Goal: Task Accomplishment & Management: Use online tool/utility

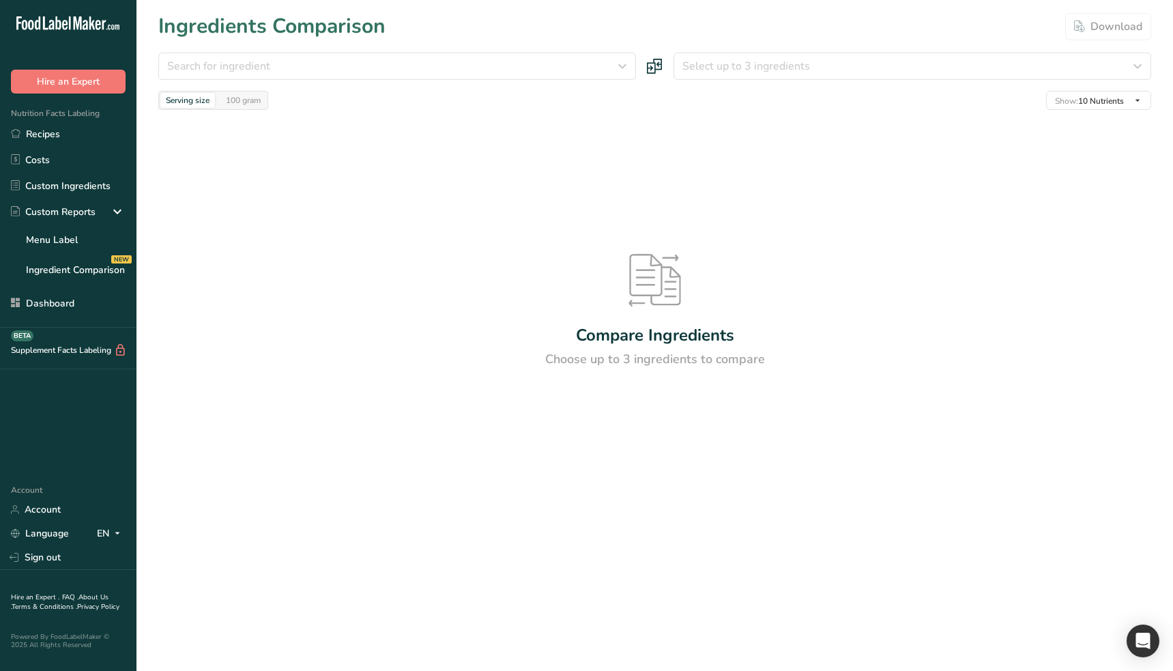
click at [354, 281] on div "Compare Ingredients Choose up to 3 ingredients to compare" at bounding box center [654, 311] width 993 height 403
drag, startPoint x: 474, startPoint y: 571, endPoint x: 427, endPoint y: 531, distance: 61.5
click at [474, 571] on main "Ingredients Comparison Download Search for ingredient Standard Custom Almond fl…" at bounding box center [586, 335] width 1173 height 671
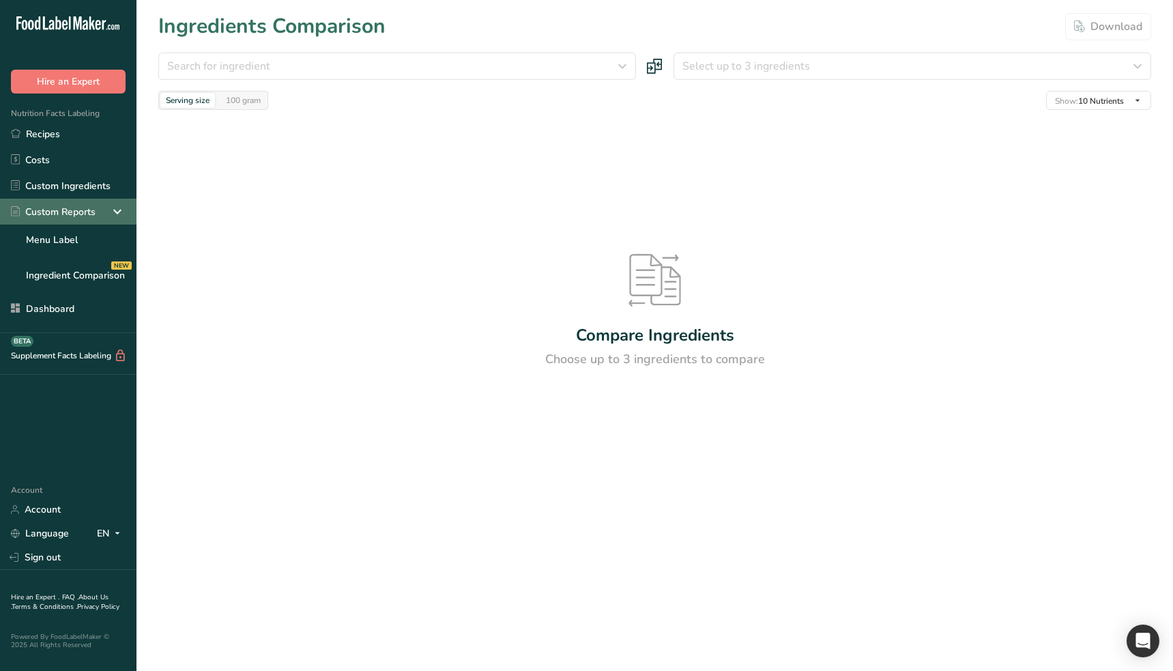
click at [106, 216] on div "Custom Reports" at bounding box center [68, 212] width 137 height 26
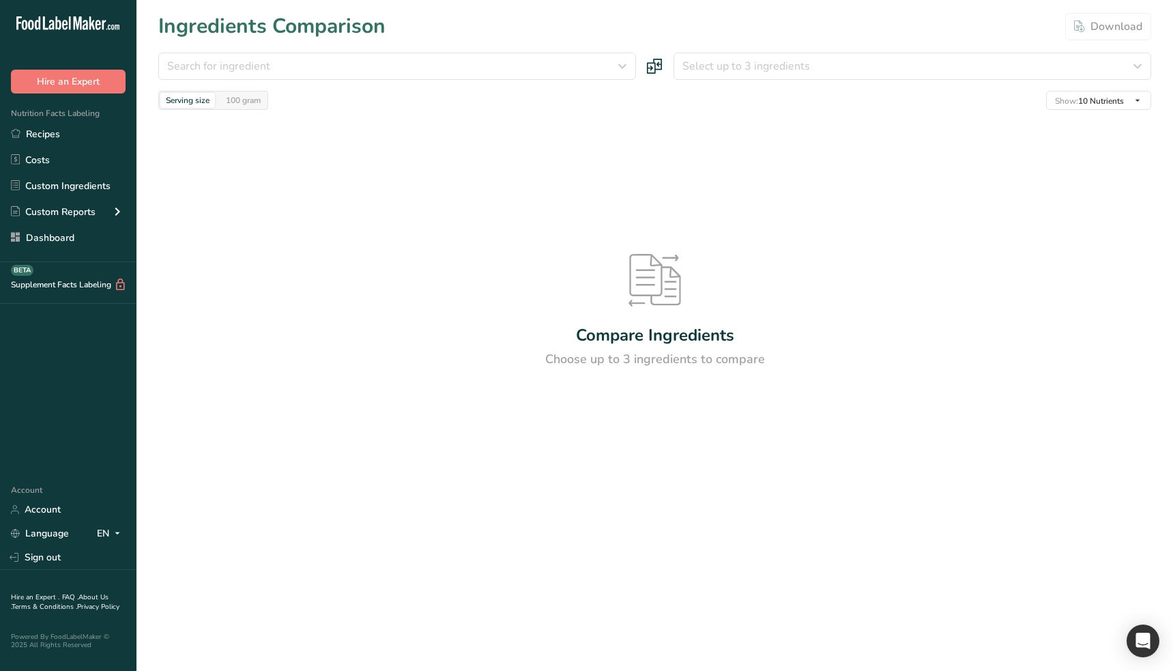
click at [363, 318] on div "Compare Ingredients Choose up to 3 ingredients to compare" at bounding box center [654, 311] width 993 height 403
click at [321, 556] on main "Ingredients Comparison Download Search for ingredient Standard Custom Almond fl…" at bounding box center [586, 335] width 1173 height 671
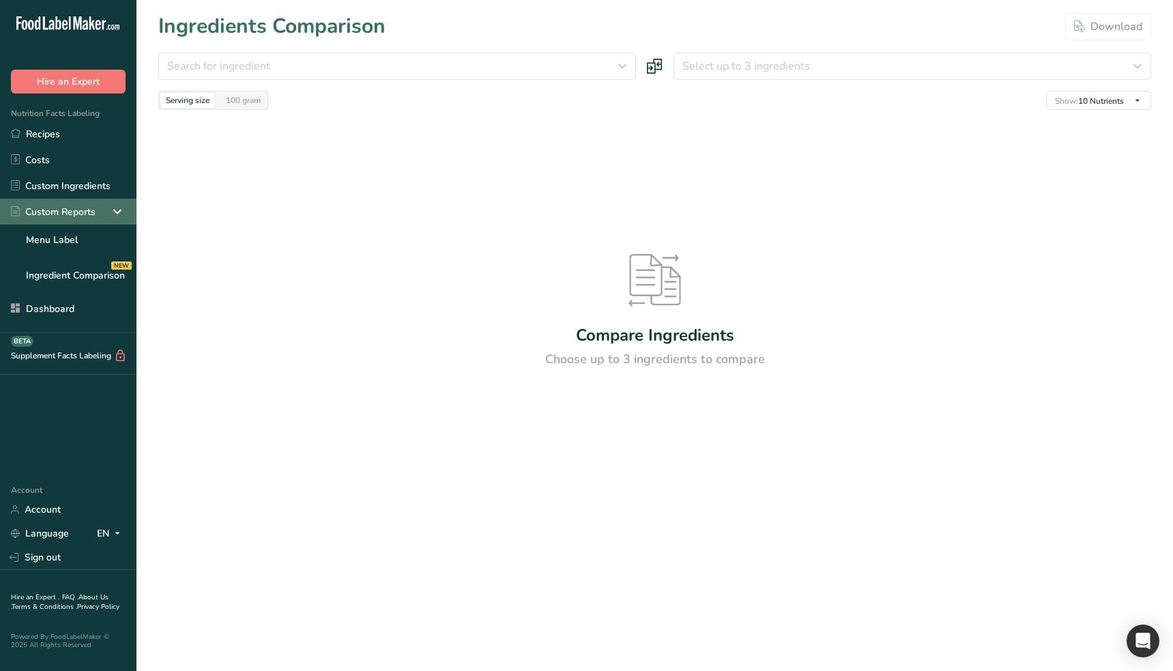
click at [112, 210] on icon at bounding box center [117, 211] width 16 height 25
click at [113, 212] on icon at bounding box center [117, 211] width 16 height 25
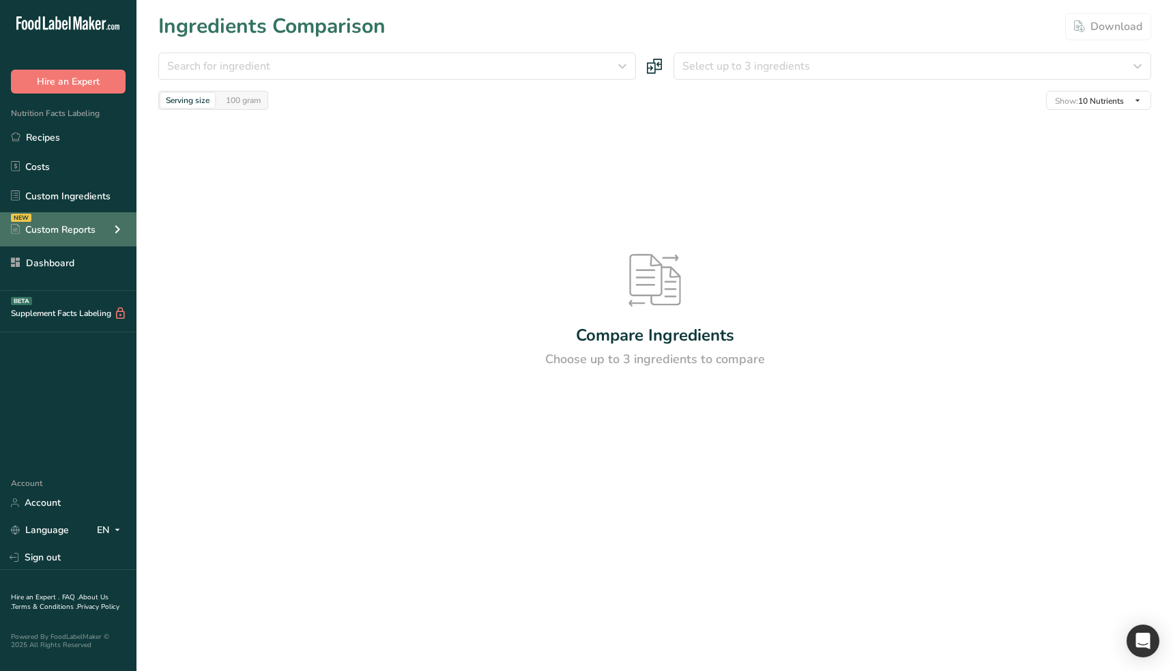
click at [109, 230] on icon at bounding box center [117, 229] width 16 height 25
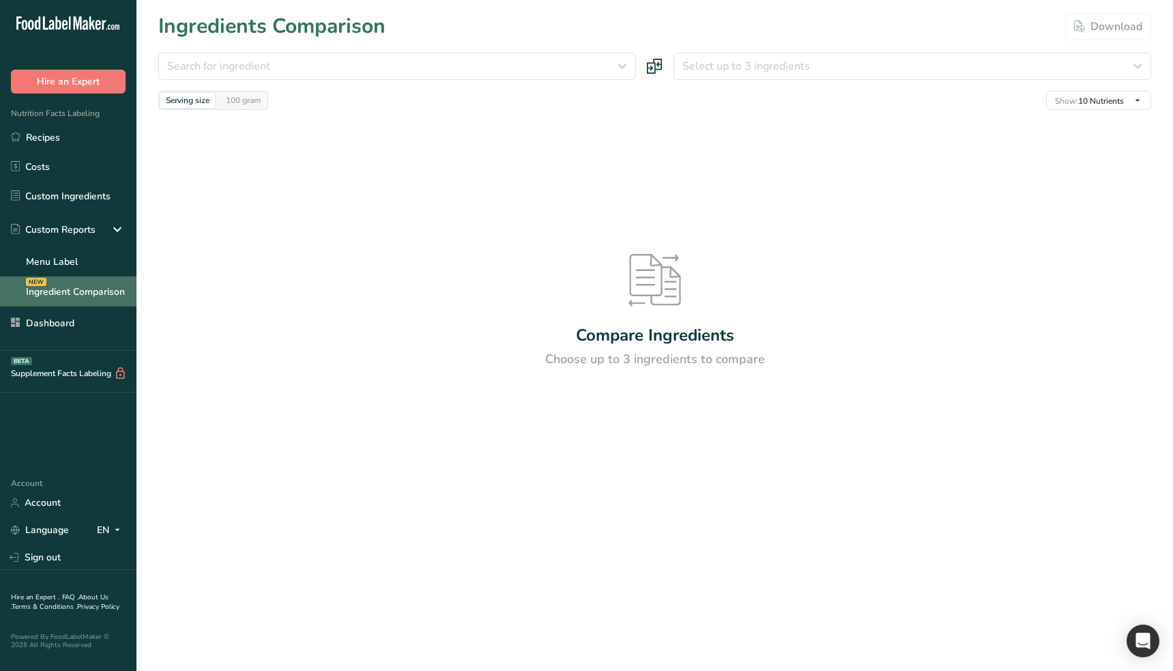
click at [103, 293] on link "Ingredient Comparison NEW" at bounding box center [68, 291] width 137 height 30
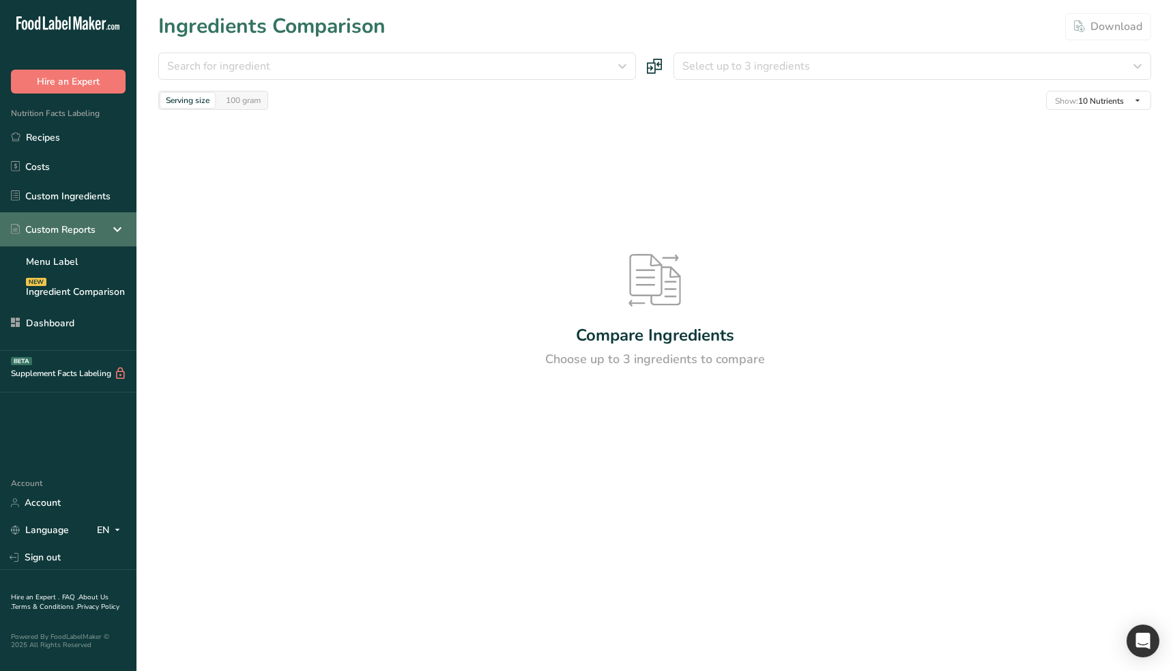
click at [119, 225] on icon at bounding box center [117, 229] width 16 height 25
click at [111, 228] on icon at bounding box center [117, 229] width 16 height 25
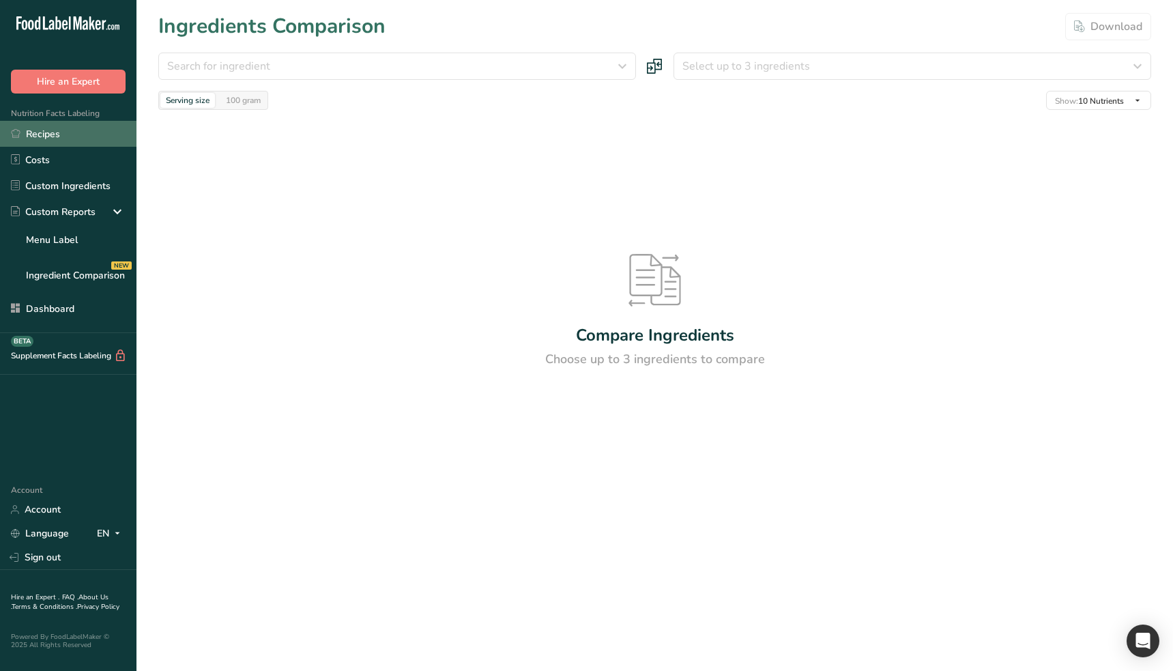
click at [58, 129] on link "Recipes" at bounding box center [68, 134] width 137 height 26
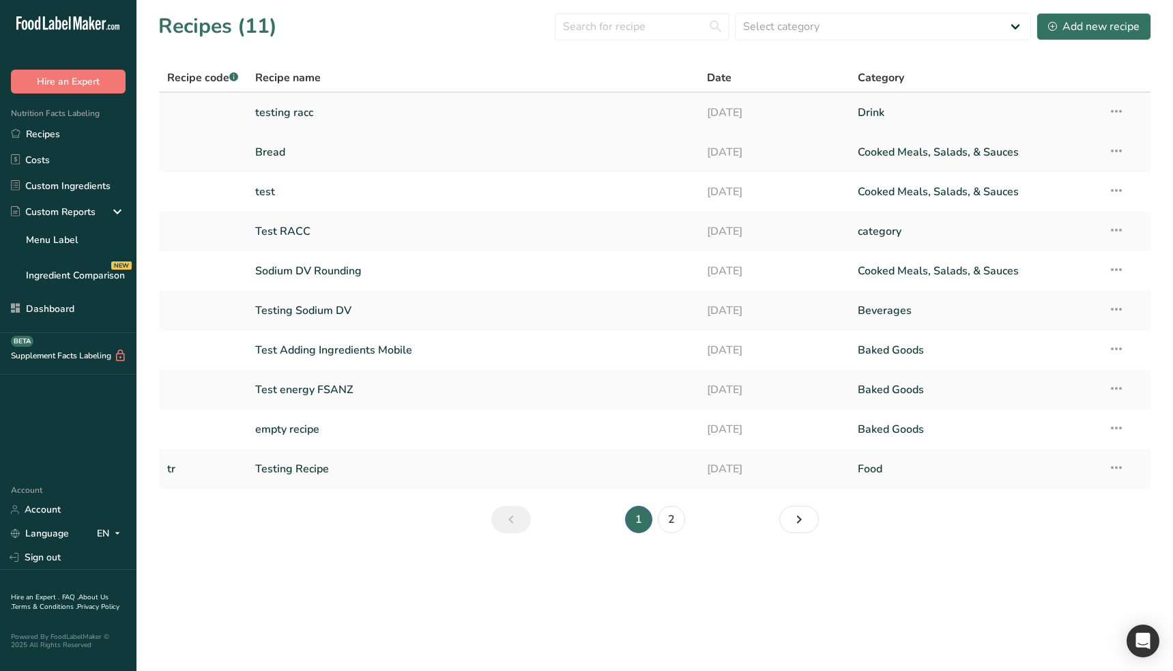
click at [326, 116] on link "testing racc" at bounding box center [473, 112] width 436 height 29
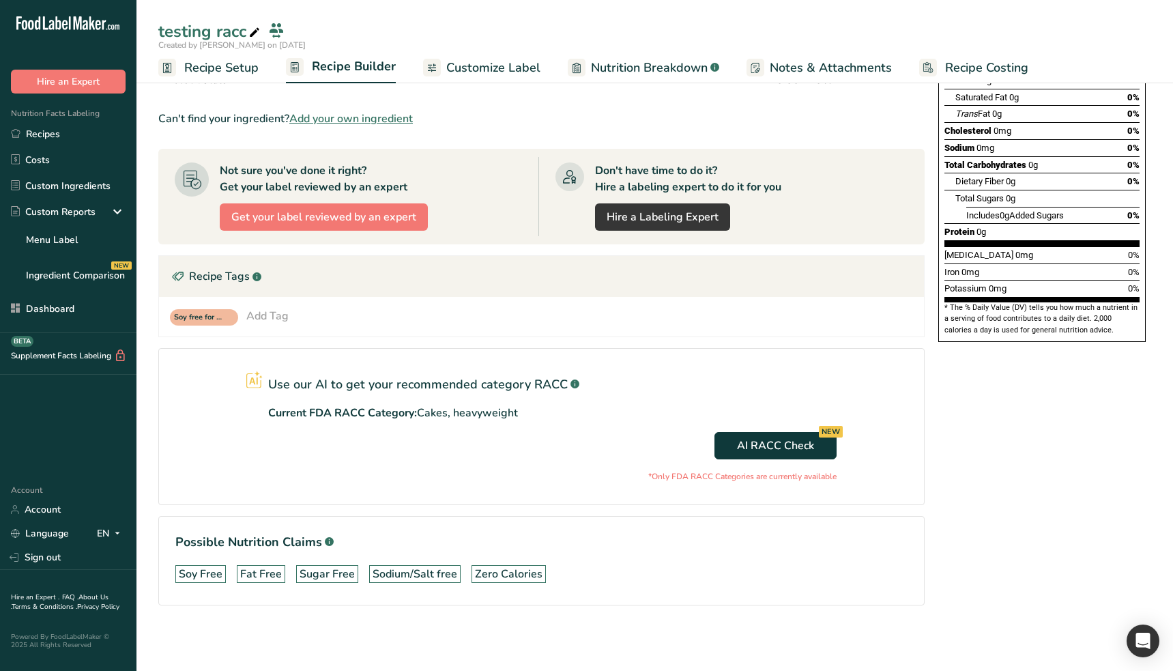
scroll to position [149, 0]
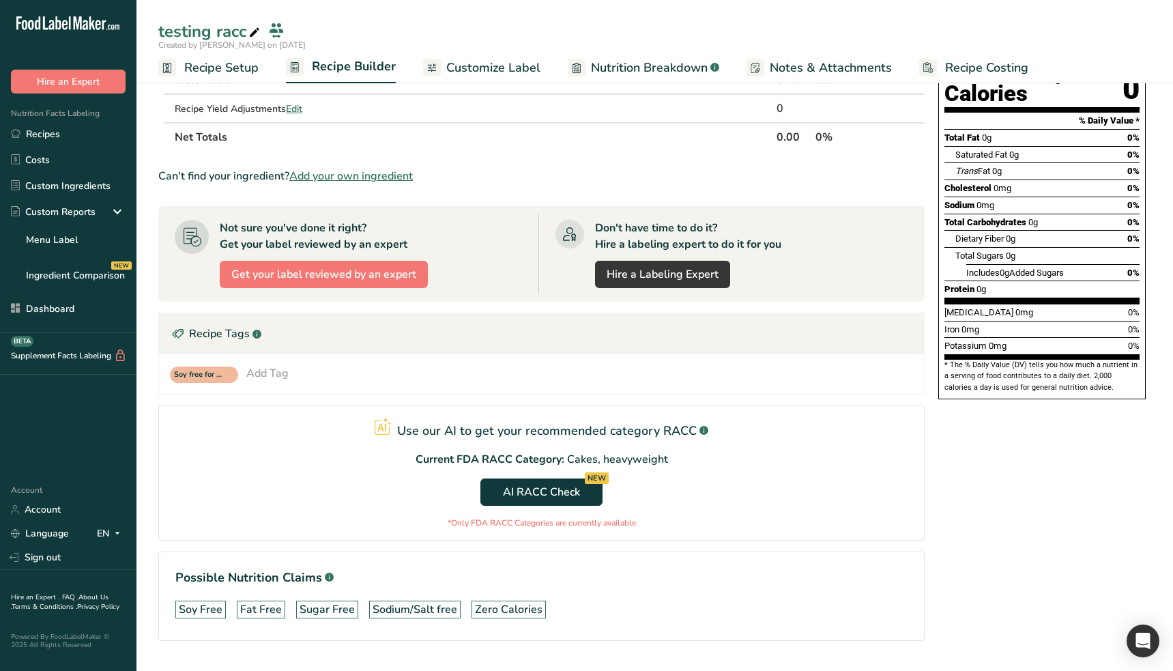
click at [734, 586] on h1 "Possible Nutrition Claims .a-a{fill:#347362;}.b-a{fill:#fff;}" at bounding box center [541, 578] width 732 height 18
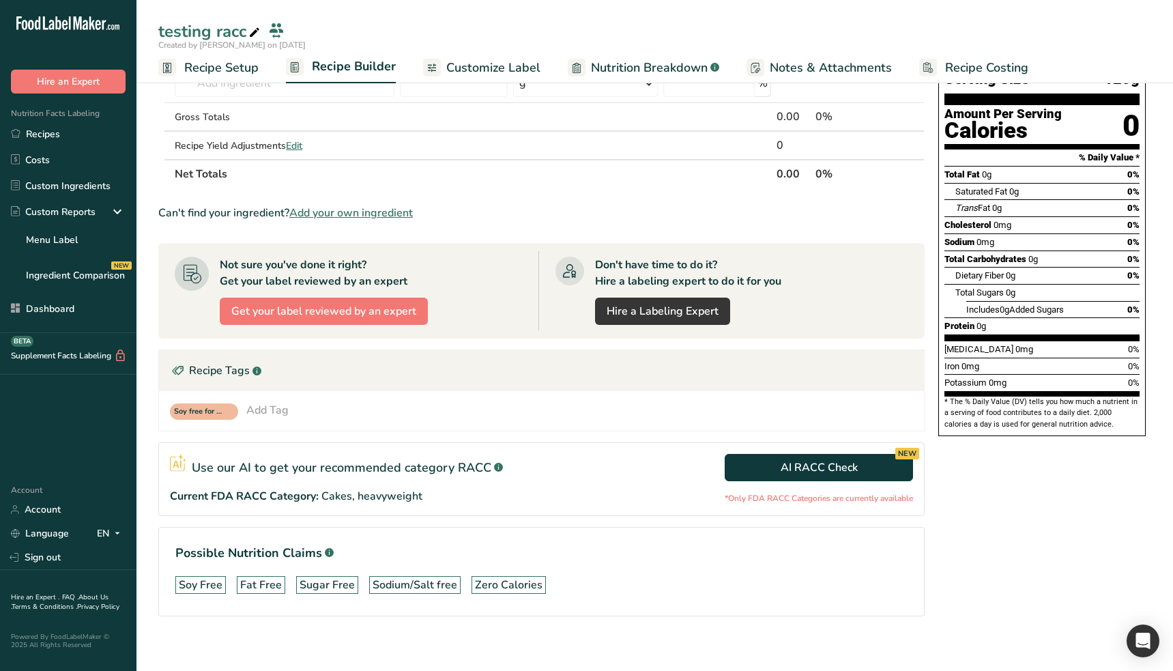
scroll to position [124, 0]
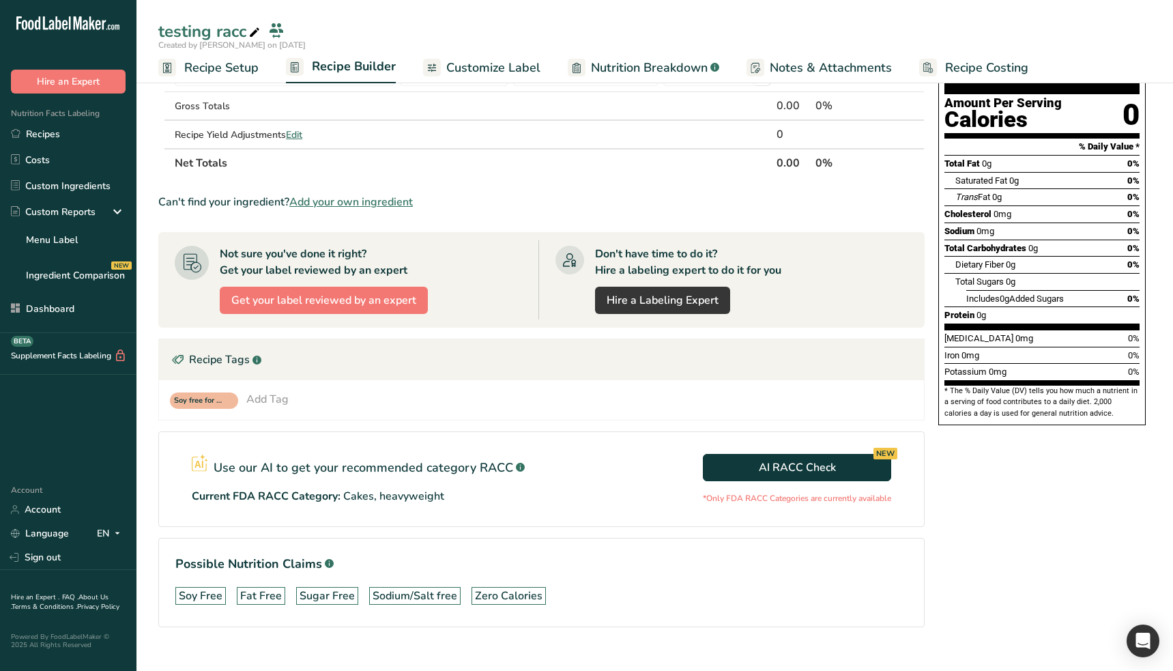
click at [199, 499] on p "Current FDA RACC Category:" at bounding box center [266, 496] width 149 height 16
drag, startPoint x: 184, startPoint y: 498, endPoint x: 120, endPoint y: 461, distance: 73.7
click at [296, 498] on section "Use our AI to get your recommended category RACC .a-a{fill:#347362;}.b-a{fill:#…" at bounding box center [541, 479] width 767 height 96
click at [739, 519] on section "Use our AI to get your recommended category RACC .a-a{fill:#347362;}.b-a{fill:#…" at bounding box center [541, 479] width 767 height 96
drag, startPoint x: 207, startPoint y: 468, endPoint x: 338, endPoint y: 473, distance: 131.1
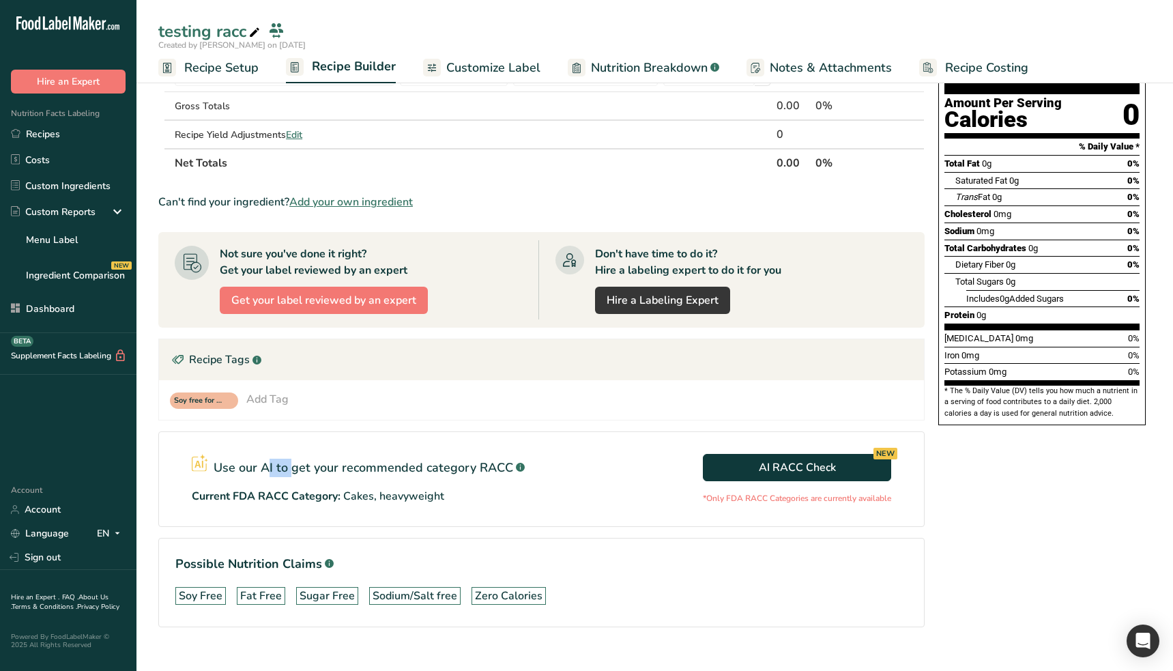
click at [257, 467] on div "Use our AI to get your recommended category RACC .a-a{fill:#347362;}.b-a{fill:#…" at bounding box center [358, 465] width 333 height 23
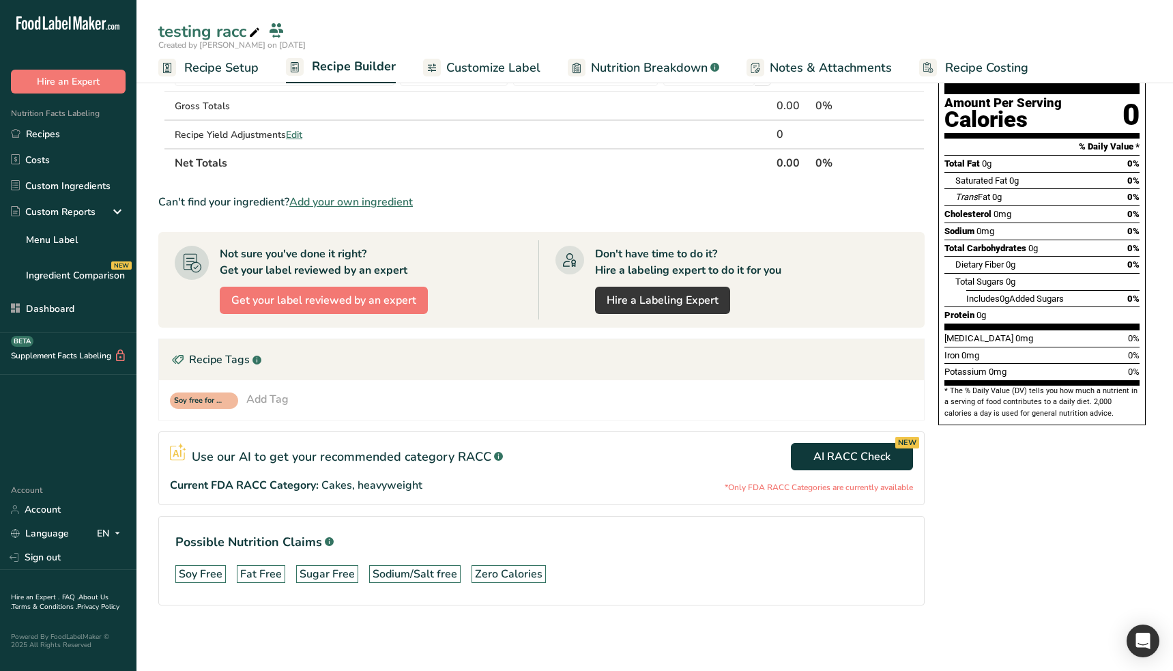
click at [827, 494] on section "Use our AI to get your recommended category RACC .a-a{fill:#347362;}.b-a{fill:#…" at bounding box center [541, 468] width 767 height 74
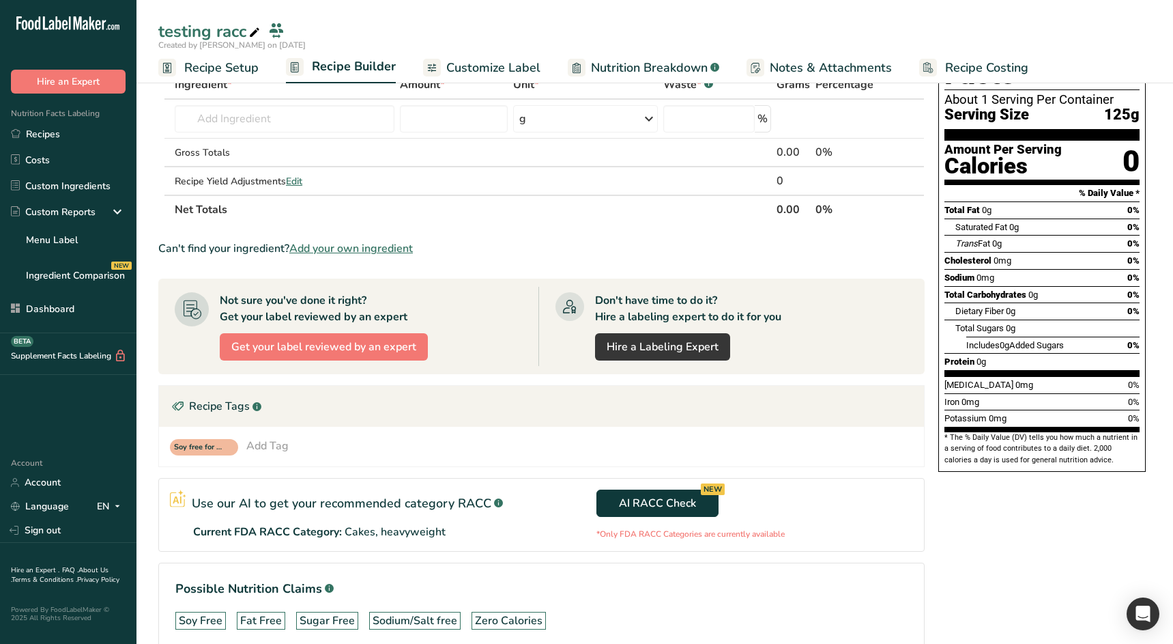
scroll to position [76, 0]
click at [358, 552] on section "Ingredient * Amount * Unit * Waste * .a-a{fill:#347362;}.b-a{fill:#fff;} Grams …" at bounding box center [541, 372] width 767 height 603
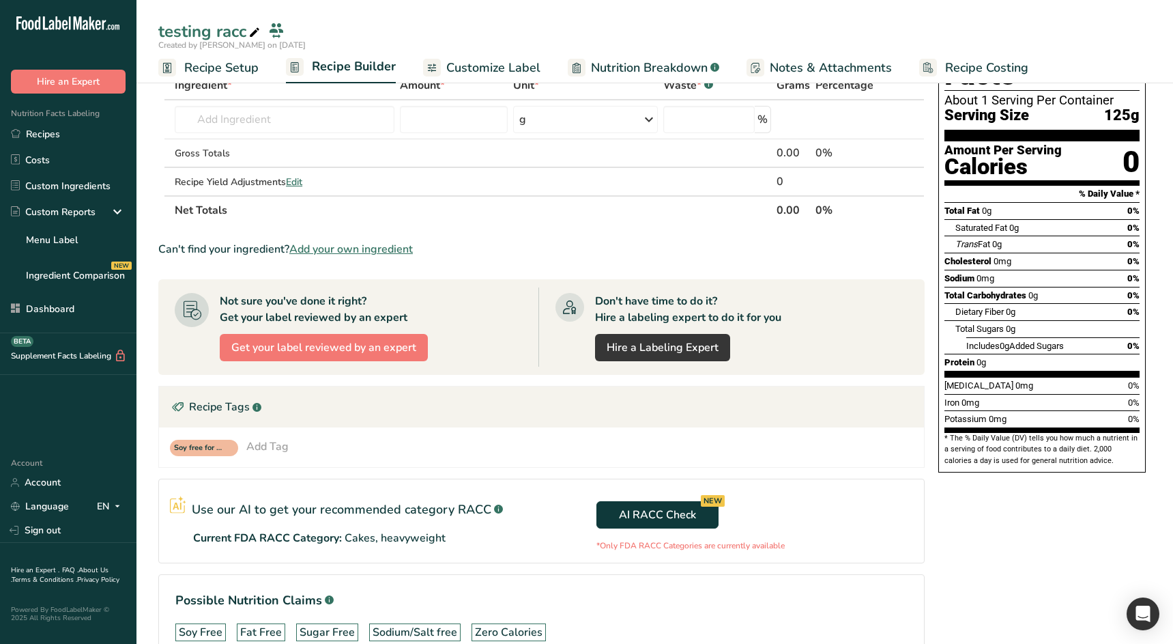
drag, startPoint x: 570, startPoint y: 517, endPoint x: 556, endPoint y: 517, distance: 13.7
click at [570, 517] on div "AI RACC Check NEW *Only FDA RACC Categories are currently available" at bounding box center [728, 520] width 372 height 61
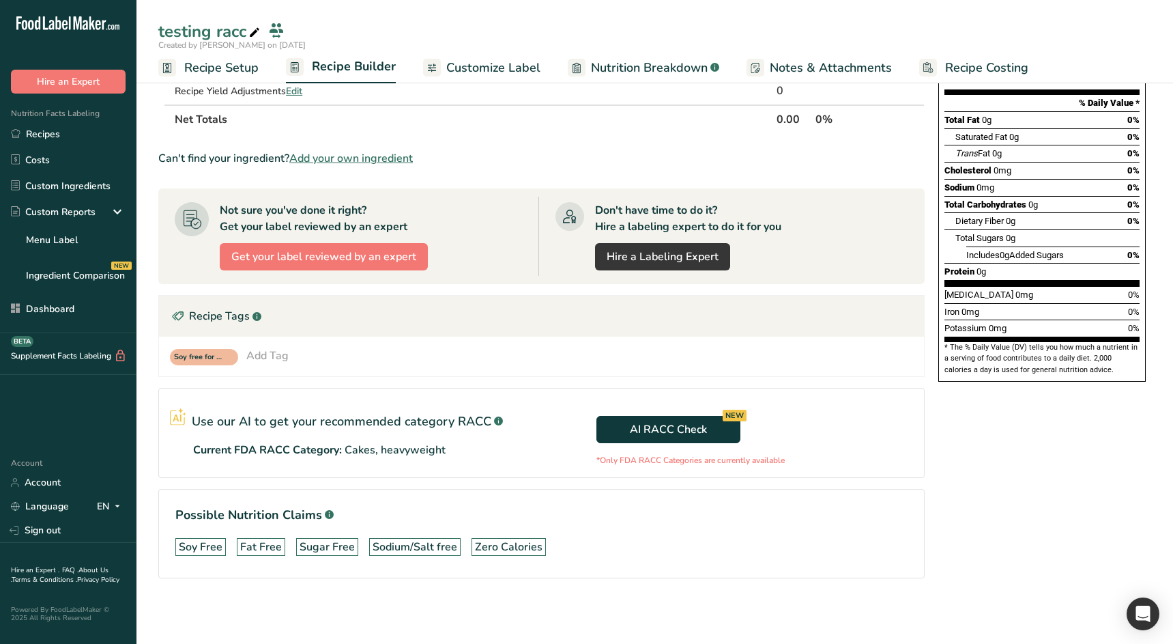
scroll to position [160, 0]
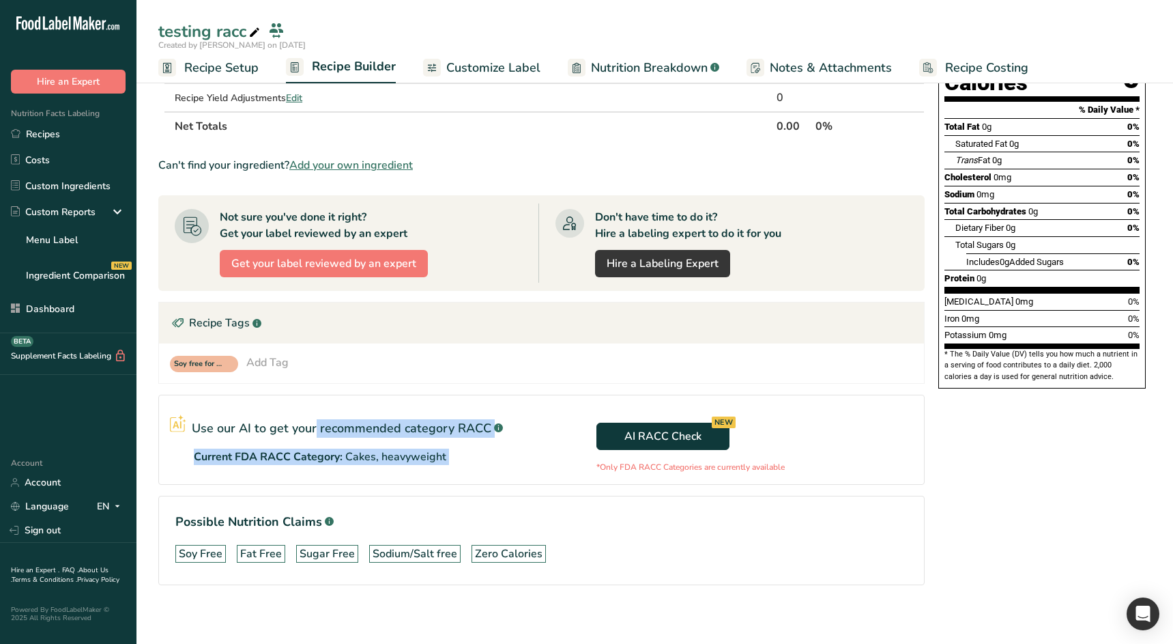
drag, startPoint x: 266, startPoint y: 425, endPoint x: 492, endPoint y: 429, distance: 226.7
click at [544, 431] on section "Use our AI to get your recommended category RACC .a-a{fill:#347362;}.b-a{fill:#…" at bounding box center [541, 440] width 767 height 90
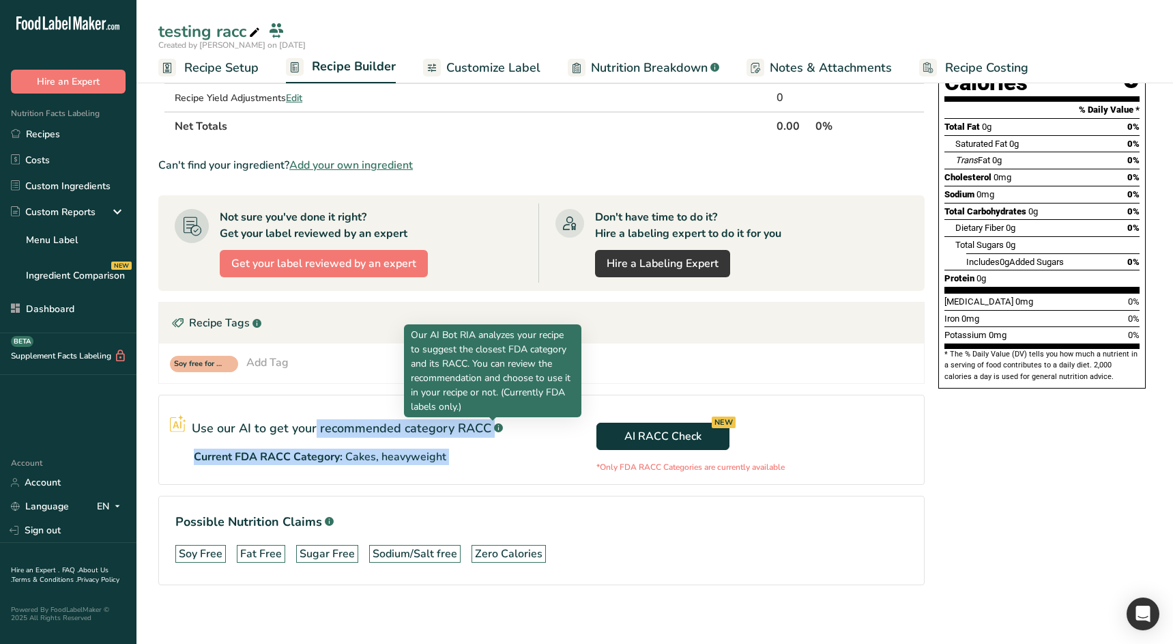
click at [494, 429] on rect at bounding box center [498, 427] width 9 height 9
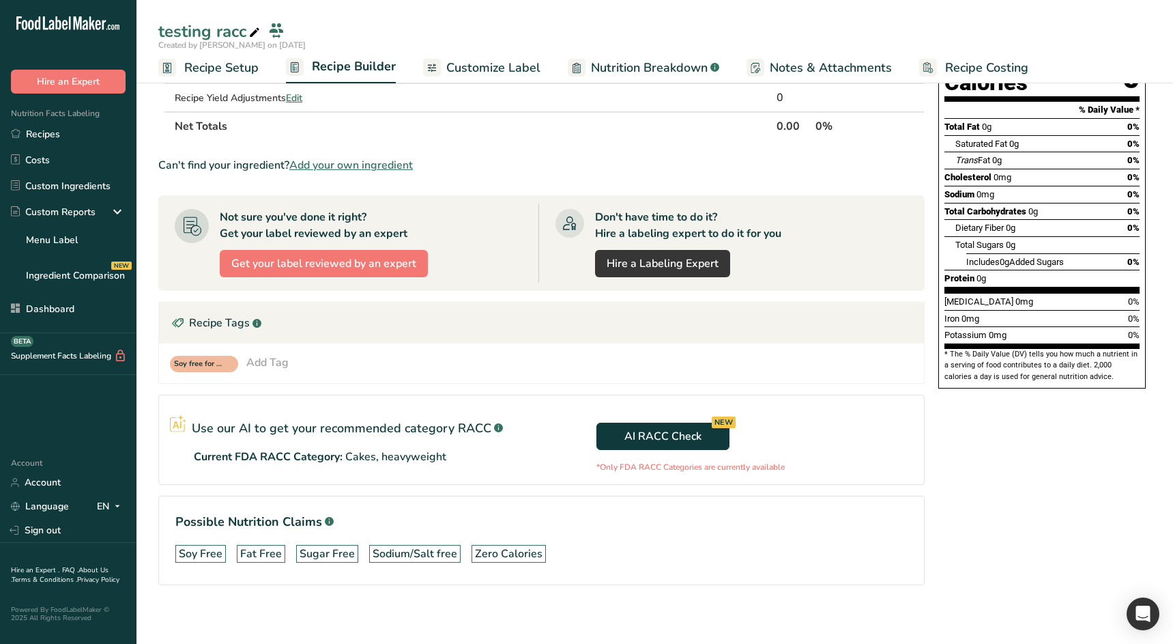
drag, startPoint x: 469, startPoint y: 431, endPoint x: 208, endPoint y: 429, distance: 260.8
click at [208, 429] on p "Use our AI to get your recommended category RACC" at bounding box center [342, 428] width 300 height 18
drag, startPoint x: 206, startPoint y: 429, endPoint x: 373, endPoint y: 438, distance: 166.8
click at [483, 436] on p "Use our AI to get your recommended category RACC" at bounding box center [342, 428] width 300 height 18
click at [291, 430] on p "Use our AI to get your recommended category RACC" at bounding box center [342, 428] width 300 height 18
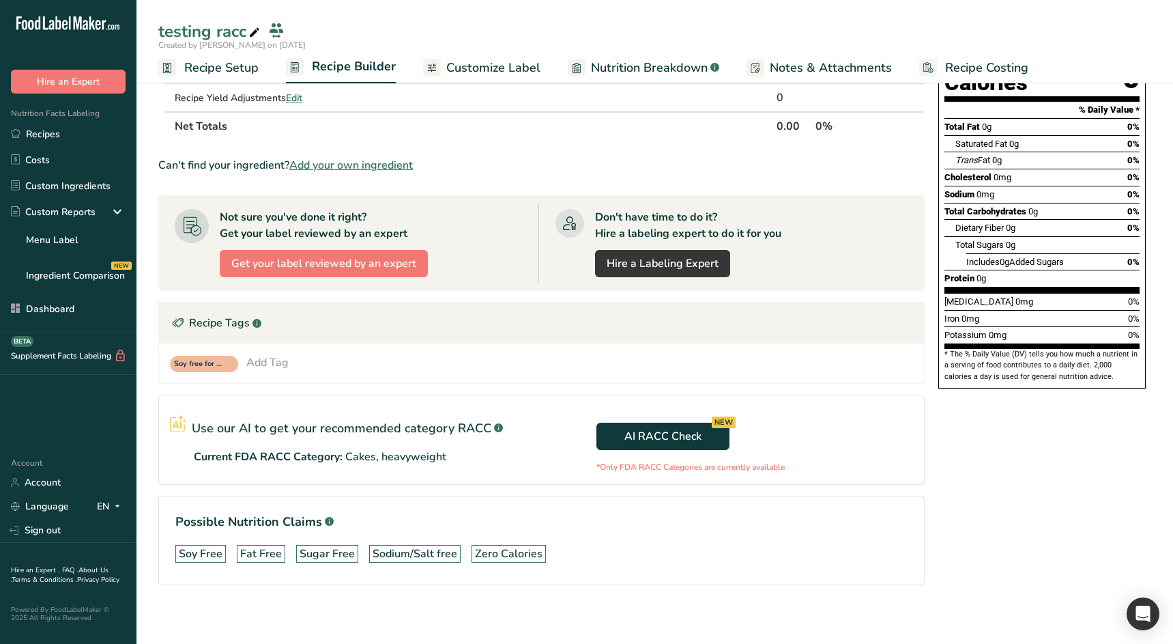
scroll to position [160, 0]
click at [1051, 547] on div "Nutrition Facts About 1 Serving Per Container Serving Size 125g Amount Per Serv…" at bounding box center [1042, 281] width 218 height 696
click at [723, 524] on h1 "Possible Nutrition Claims .a-a{fill:#347362;}.b-a{fill:#fff;}" at bounding box center [541, 522] width 732 height 18
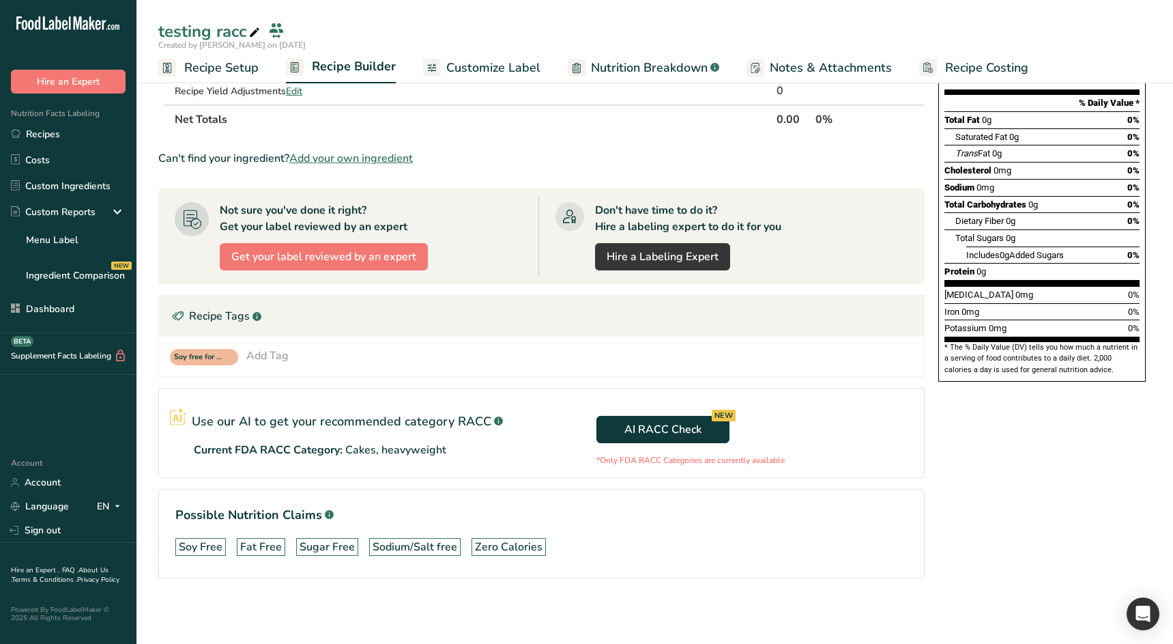
click at [697, 513] on h1 "Possible Nutrition Claims .a-a{fill:#347362;}.b-a{fill:#fff;}" at bounding box center [541, 515] width 732 height 18
drag, startPoint x: 591, startPoint y: 462, endPoint x: 821, endPoint y: 465, distance: 230.1
click at [821, 465] on div "AI RACC Check NEW *Only FDA RACC Categories are currently available" at bounding box center [728, 433] width 372 height 67
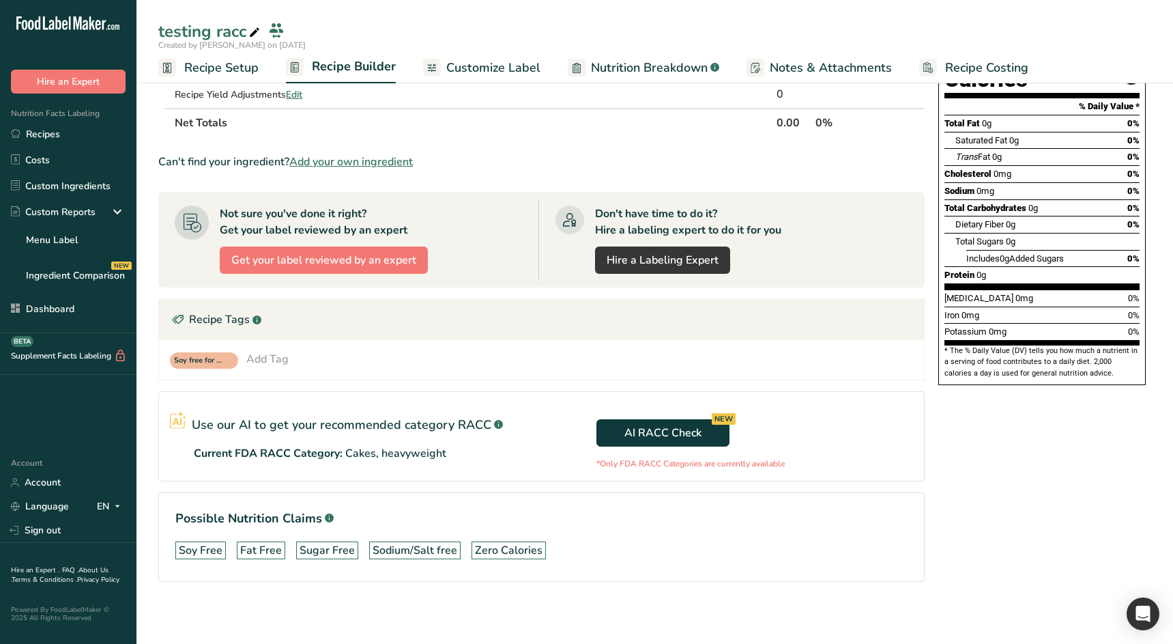
scroll to position [167, 0]
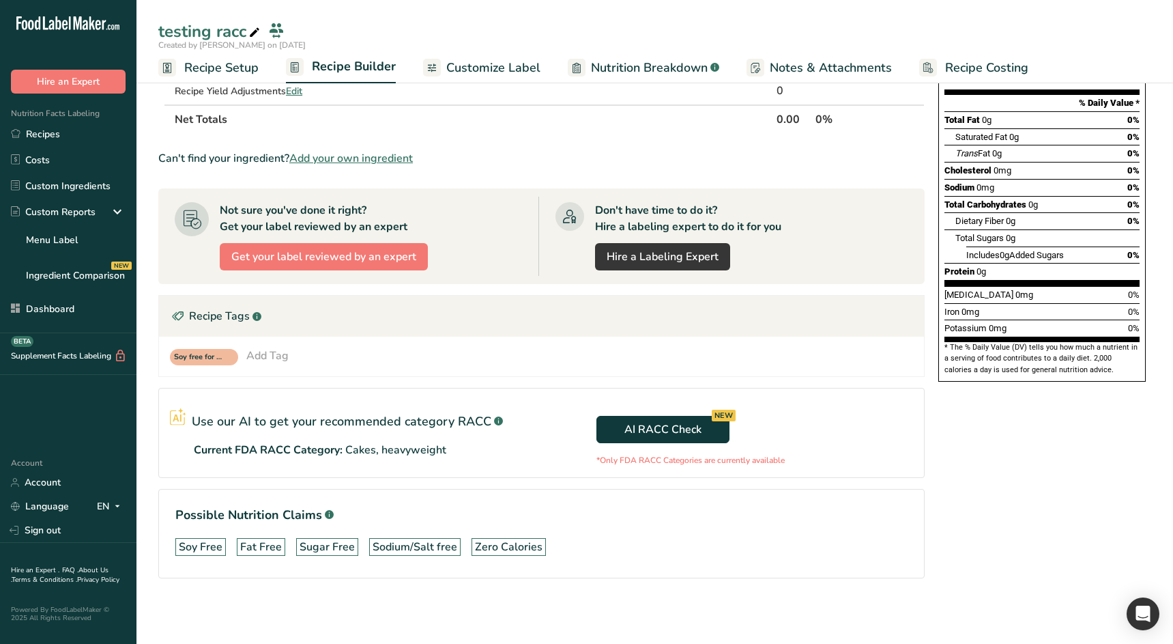
drag, startPoint x: 466, startPoint y: 451, endPoint x: 511, endPoint y: 448, distance: 44.4
click at [468, 451] on div "Current FDA RACC Category: Cakes, heavyweight" at bounding box center [367, 450] width 347 height 16
drag, startPoint x: 425, startPoint y: 452, endPoint x: 175, endPoint y: 423, distance: 252.2
click at [175, 423] on div "Use our AI to get your recommended category RACC .a-a{fill:#347362;}.b-a{fill:#…" at bounding box center [356, 433] width 372 height 51
click at [324, 437] on div "Use our AI to get your recommended category RACC .a-a{fill:#347362;}.b-a{fill:#…" at bounding box center [356, 433] width 372 height 51
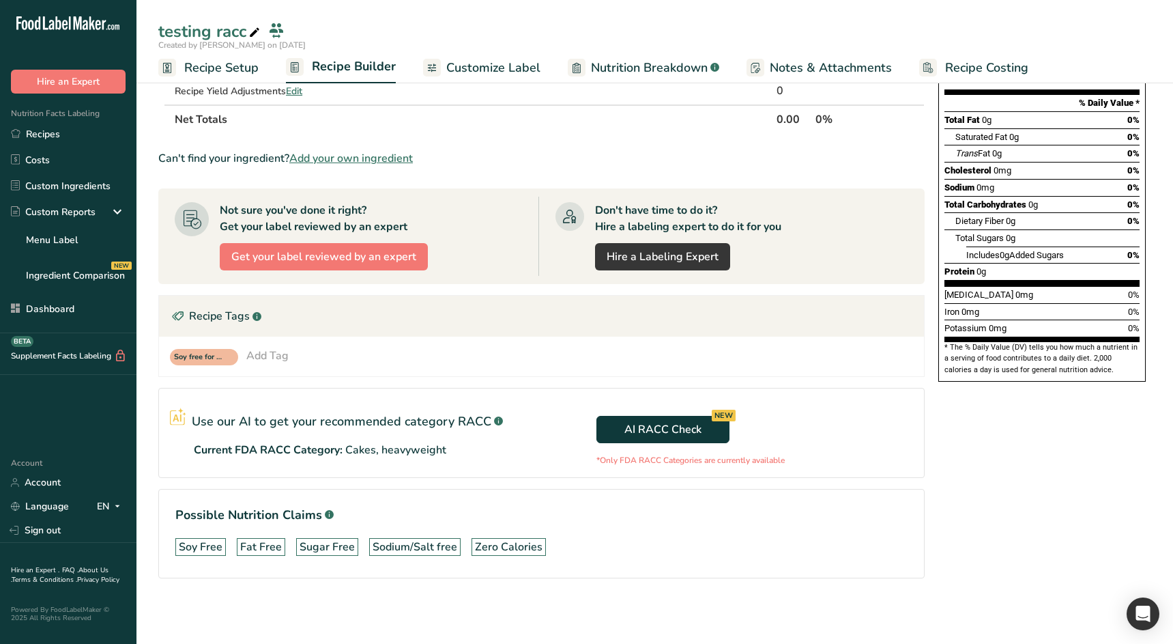
click at [440, 456] on p "Cakes, heavyweight" at bounding box center [395, 450] width 101 height 16
click at [780, 435] on div "AI RACC Check NEW *Only FDA RACC Categories are currently available" at bounding box center [728, 432] width 372 height 67
drag, startPoint x: 800, startPoint y: 461, endPoint x: 595, endPoint y: 459, distance: 204.8
click at [595, 459] on div "AI RACC Check NEW *Only FDA RACC Categories are currently available" at bounding box center [728, 432] width 372 height 67
copy p "*Only FDA RACC Categories are currently available"
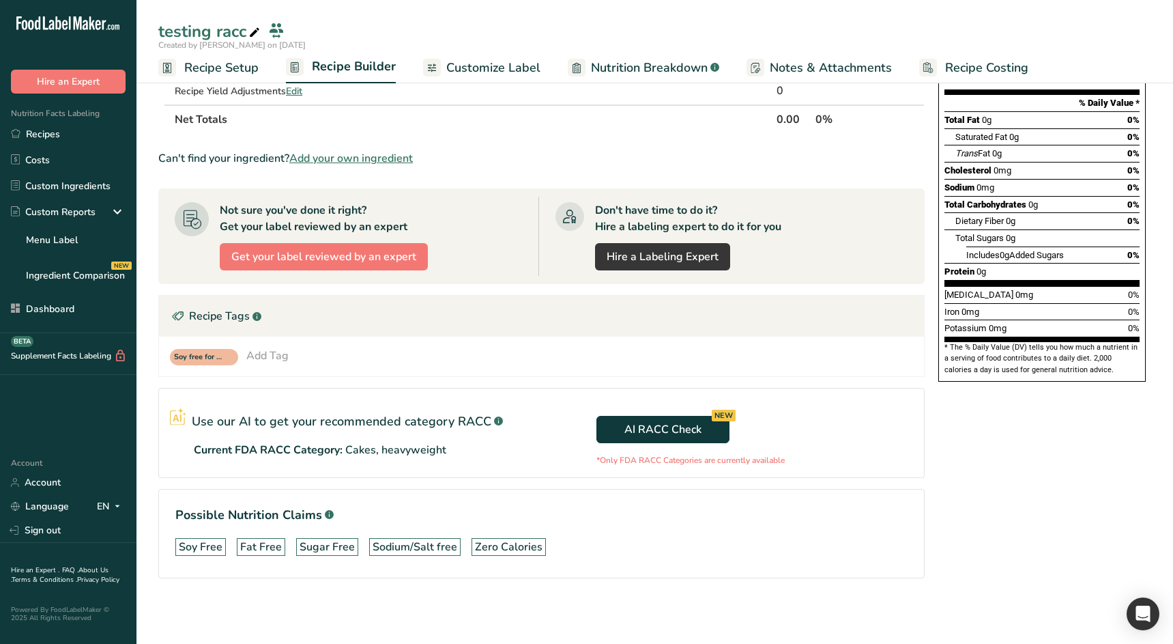
click at [248, 460] on section "Use our AI to get your recommended category RACC .a-a{fill:#347362;}.b-a{fill:#…" at bounding box center [541, 433] width 767 height 90
click at [687, 462] on p "*Only FDA RACC Categories are currently available" at bounding box center [755, 460] width 317 height 12
copy section "*Only FDA RACC Categories are currently available"
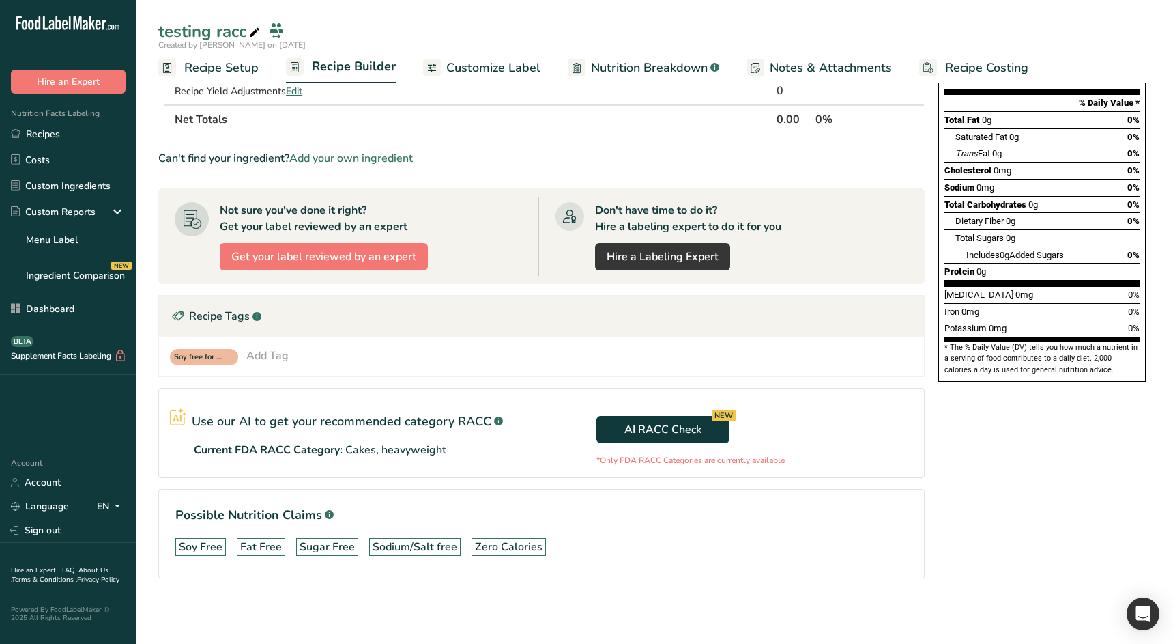
click at [354, 463] on section "Use our AI to get your recommended category RACC .a-a{fill:#347362;}.b-a{fill:#…" at bounding box center [541, 433] width 767 height 90
drag, startPoint x: 487, startPoint y: 453, endPoint x: 279, endPoint y: 433, distance: 209.8
click at [279, 433] on div "Use our AI to get your recommended category RACC .a-a{fill:#347362;}.b-a{fill:#…" at bounding box center [356, 433] width 372 height 51
click at [63, 139] on link "Recipes" at bounding box center [68, 134] width 137 height 26
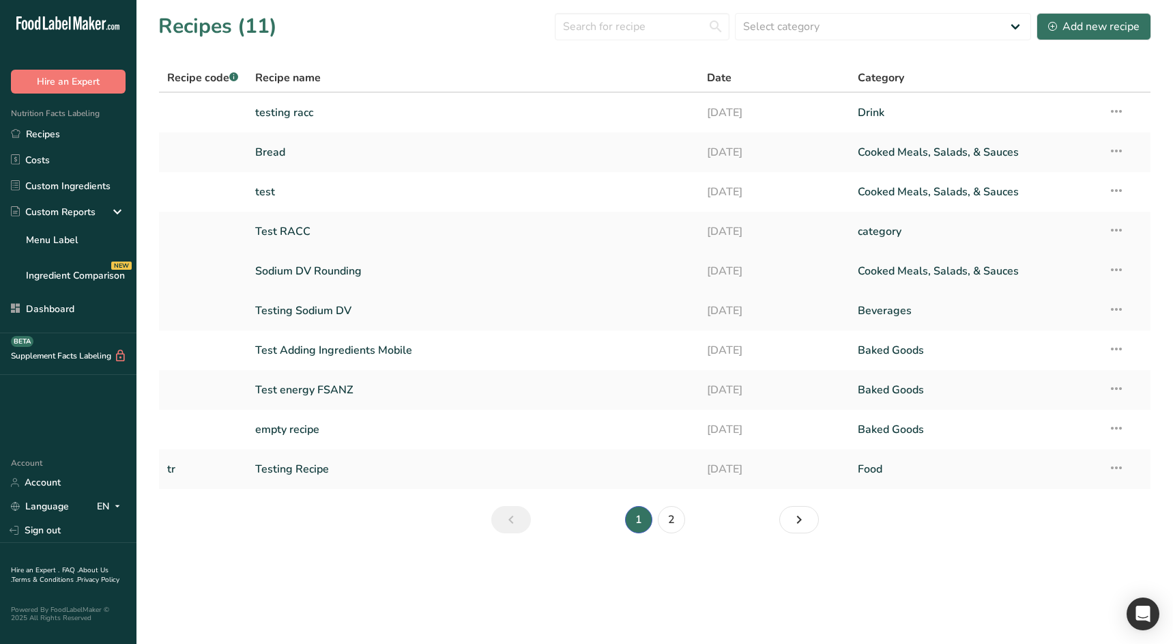
click at [322, 257] on link "Sodium DV Rounding" at bounding box center [473, 271] width 436 height 29
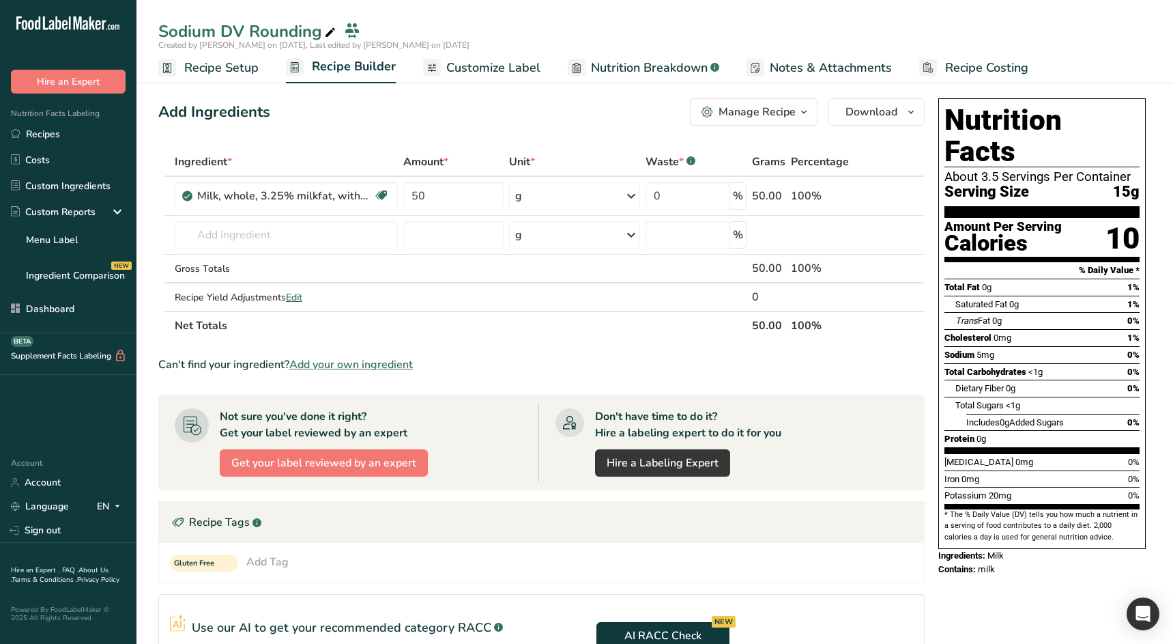
scroll to position [206, 0]
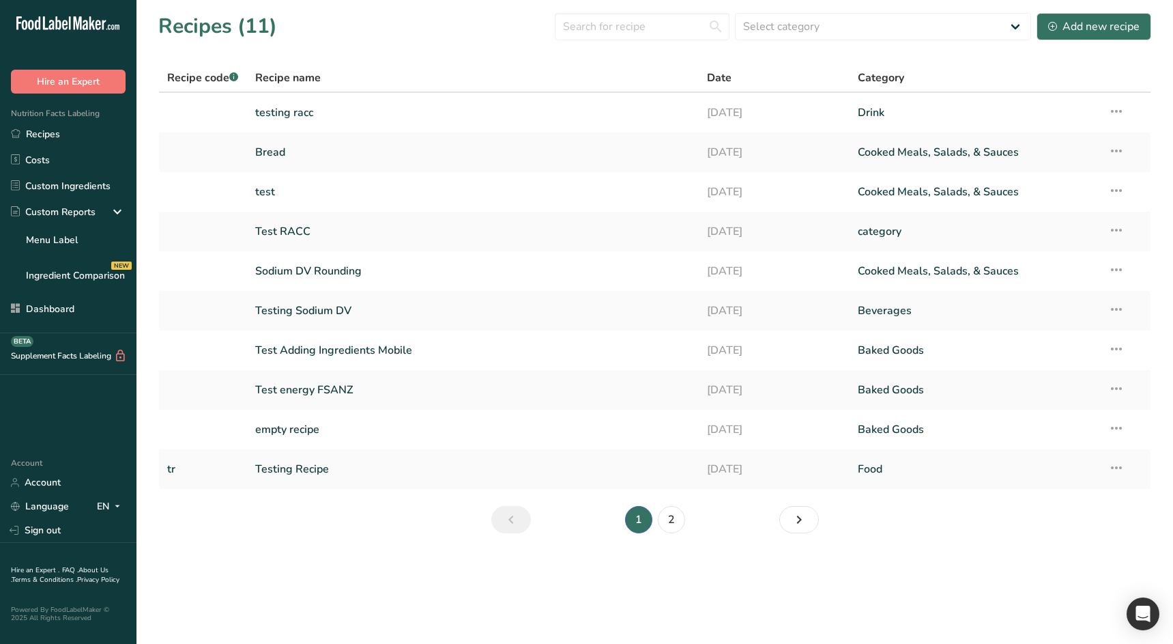
click at [204, 88] on th "Recipe code .a-a{fill:#347362;}.b-a{fill:#fff;}" at bounding box center [203, 78] width 88 height 29
click at [298, 128] on td "testing racc" at bounding box center [473, 113] width 452 height 40
click at [298, 122] on link "testing racc" at bounding box center [473, 112] width 436 height 29
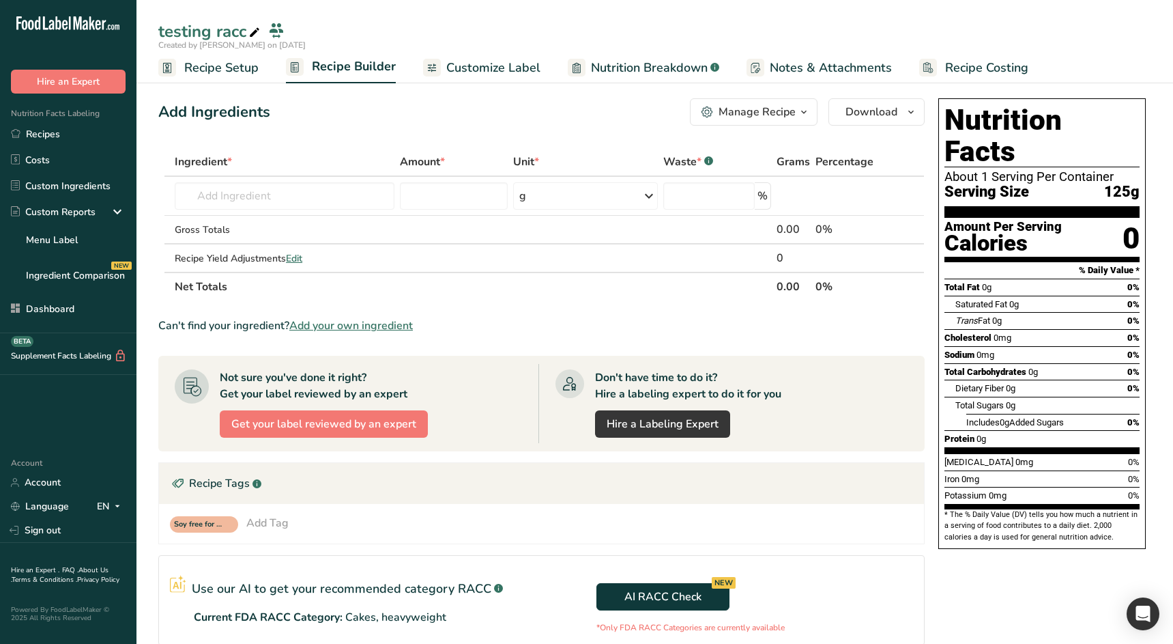
click at [207, 66] on span "Recipe Setup" at bounding box center [221, 68] width 74 height 18
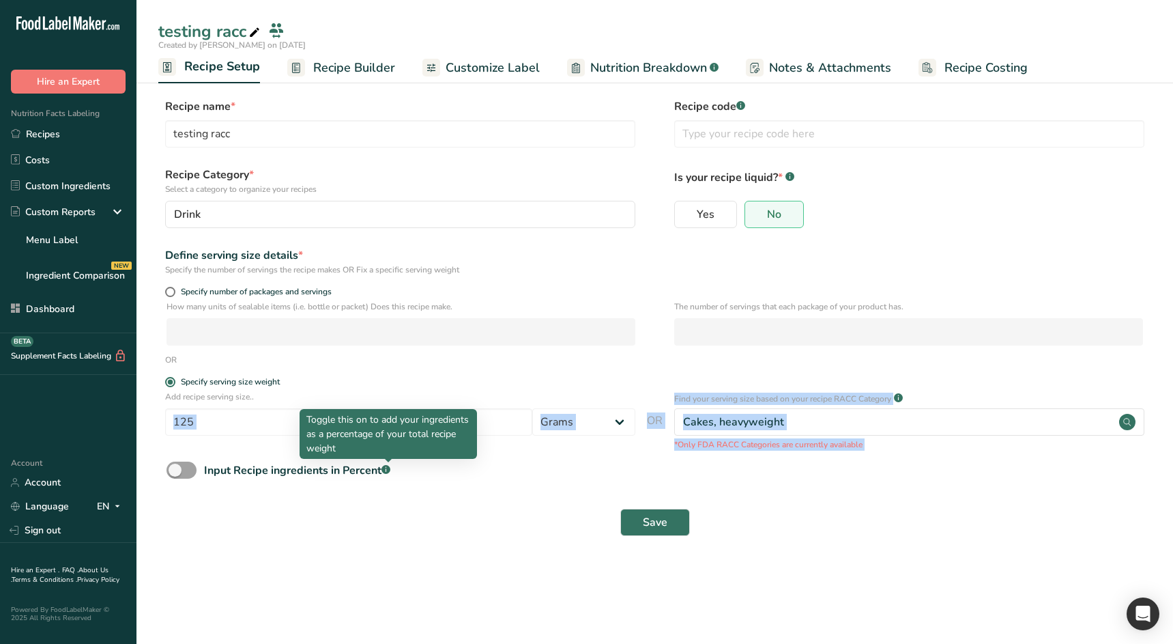
drag, startPoint x: 270, startPoint y: 419, endPoint x: 159, endPoint y: 418, distance: 111.3
click at [159, 418] on body ".a-20{fill:#fff;} Hire an Expert Nutrition Facts Labeling Recipes Costs Custom …" at bounding box center [586, 322] width 1173 height 644
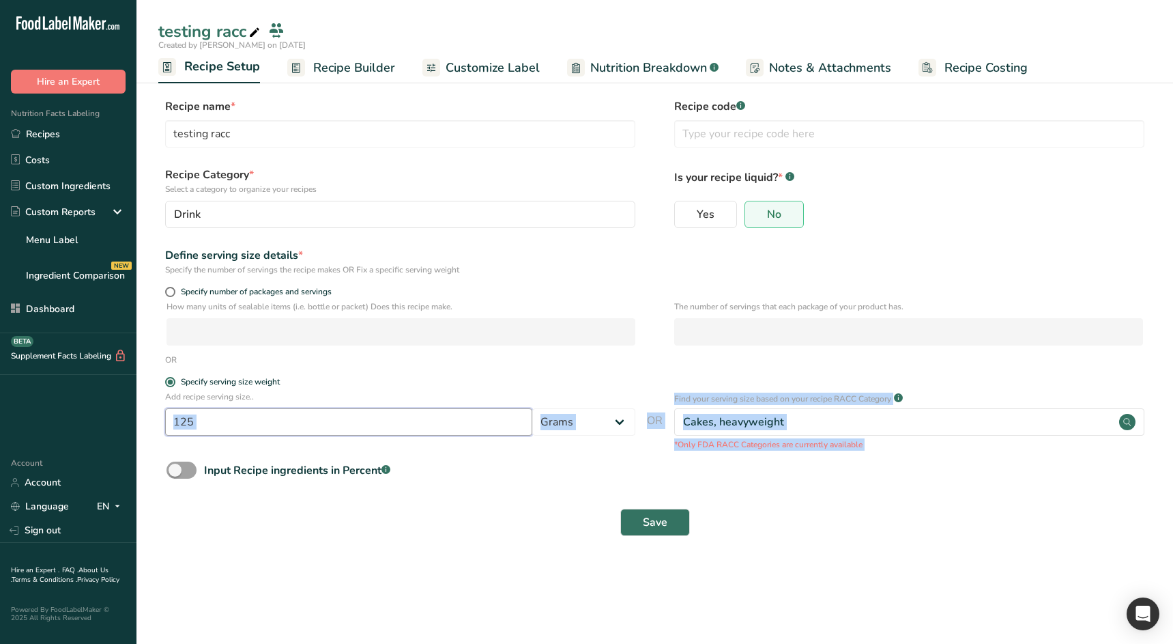
click at [313, 417] on input "125" at bounding box center [348, 421] width 367 height 27
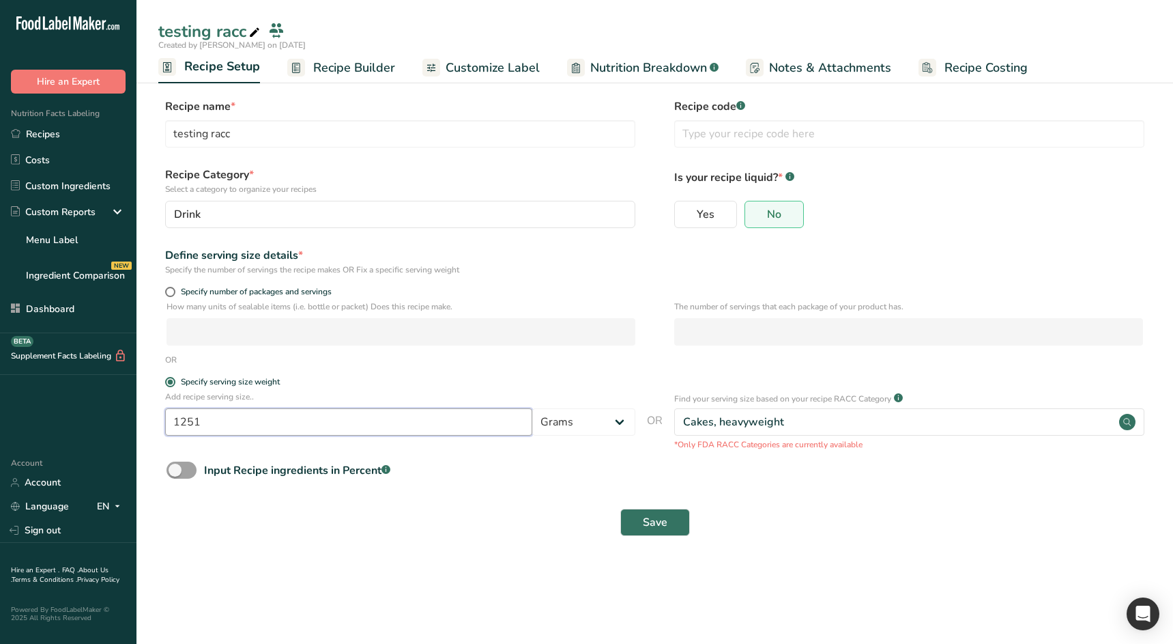
type input "1251"
click at [477, 502] on div "Save" at bounding box center [654, 522] width 993 height 44
drag, startPoint x: 623, startPoint y: 522, endPoint x: 672, endPoint y: 522, distance: 49.8
click at [641, 522] on button "Save" at bounding box center [655, 522] width 70 height 27
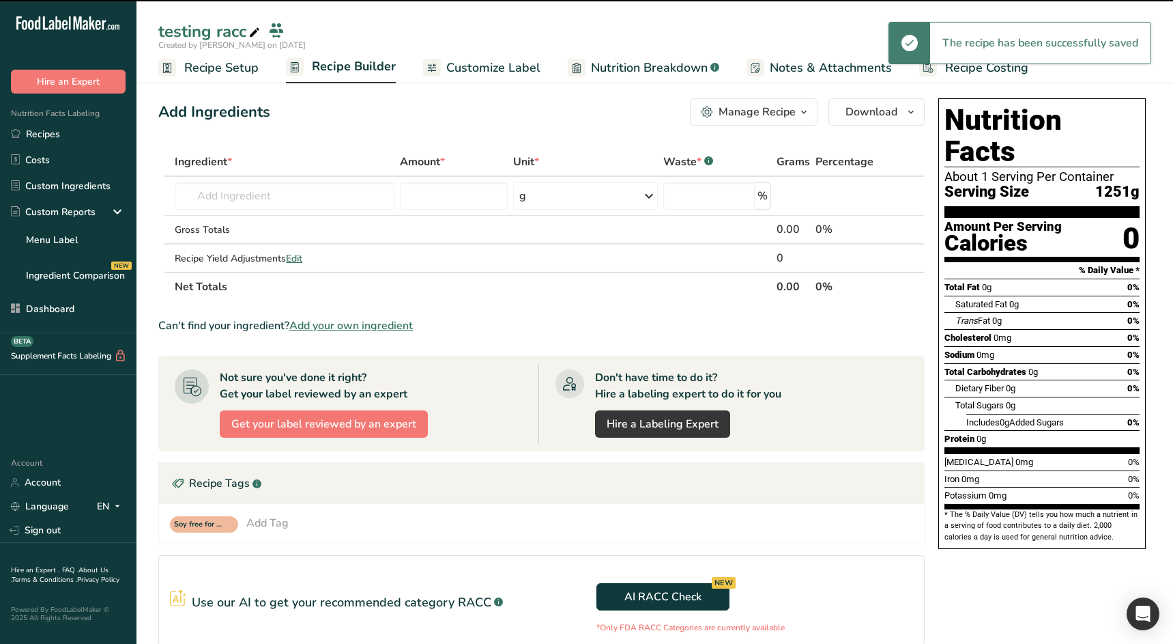
click at [347, 71] on span "Recipe Builder" at bounding box center [354, 66] width 84 height 18
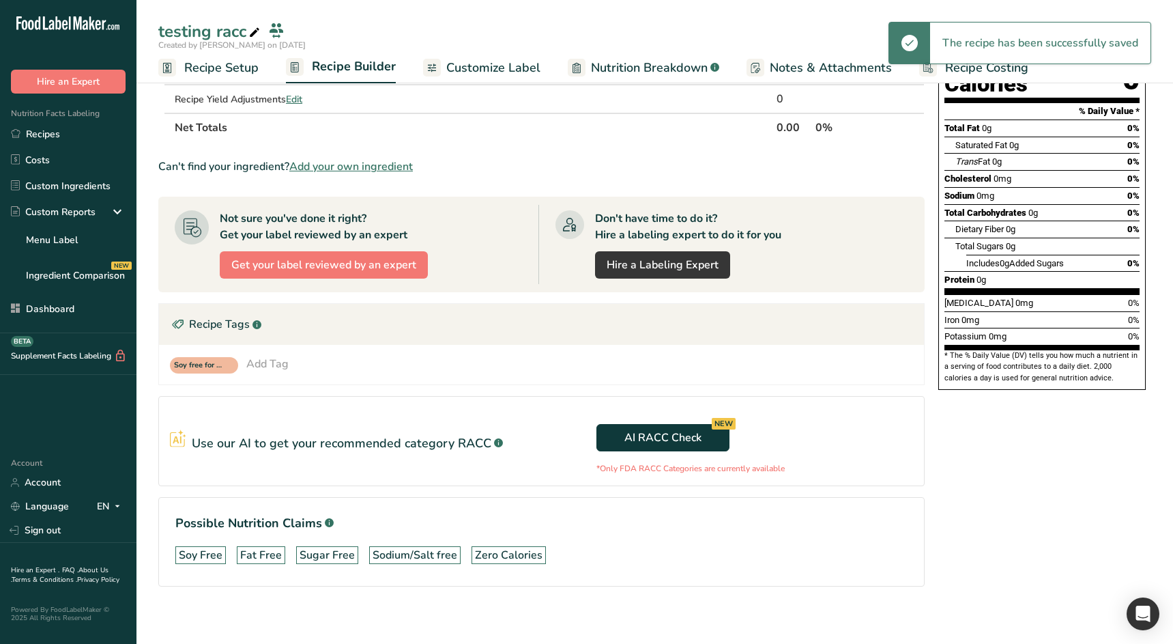
scroll to position [167, 0]
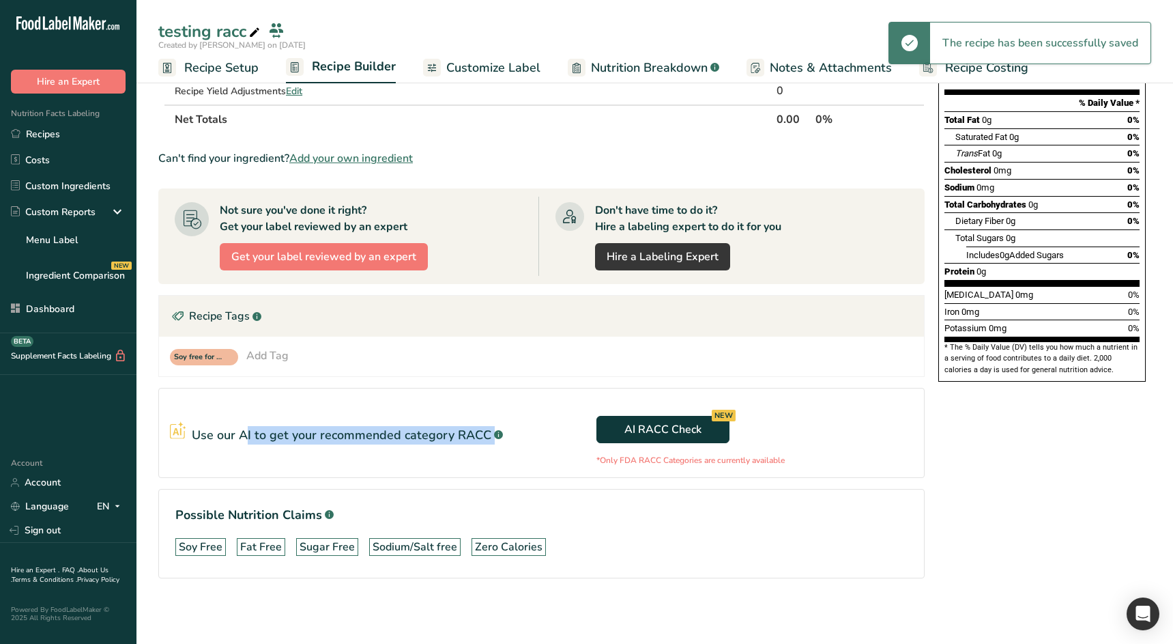
drag, startPoint x: 280, startPoint y: 433, endPoint x: 509, endPoint y: 435, distance: 228.7
click at [509, 433] on div "Use our AI to get your recommended category RACC .a-a{fill:#347362;}.b-a{fill:#…" at bounding box center [356, 432] width 372 height 23
click at [509, 435] on div "Use our AI to get your recommended category RACC .a-a{fill:#347362;}.b-a{fill:#…" at bounding box center [356, 432] width 372 height 23
drag, startPoint x: 421, startPoint y: 436, endPoint x: 190, endPoint y: 431, distance: 230.8
click at [190, 431] on div "Use our AI to get your recommended category RACC .a-a{fill:#347362;}.b-a{fill:#…" at bounding box center [356, 432] width 372 height 23
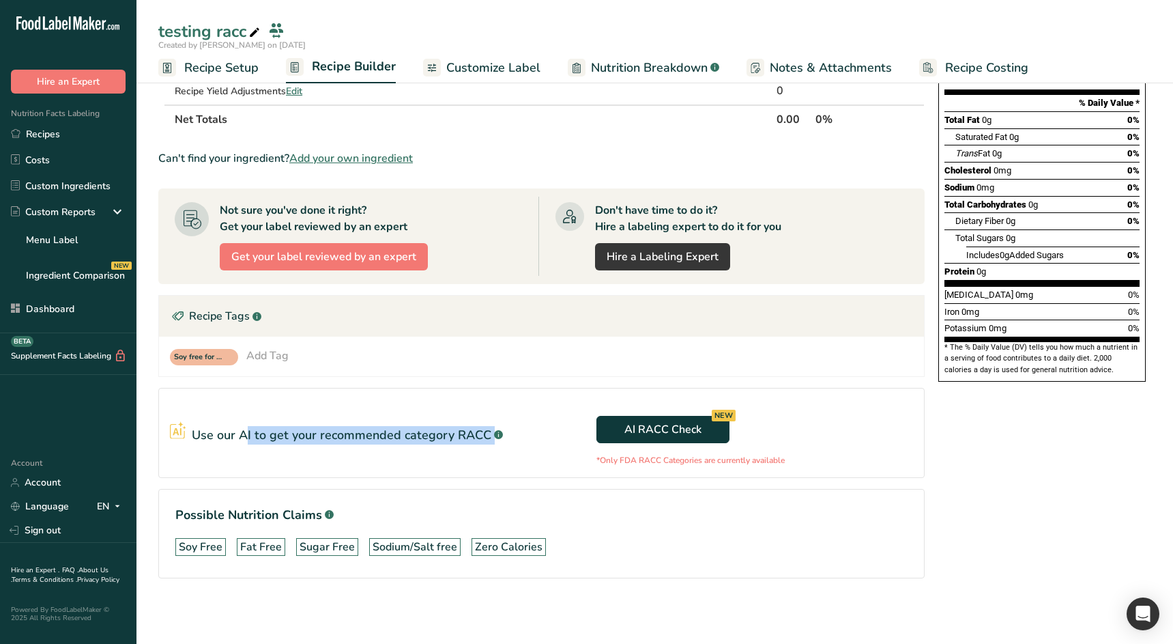
click at [312, 465] on section "Use our AI to get your recommended category RACC .a-a{fill:#347362;}.b-a{fill:#…" at bounding box center [541, 433] width 767 height 90
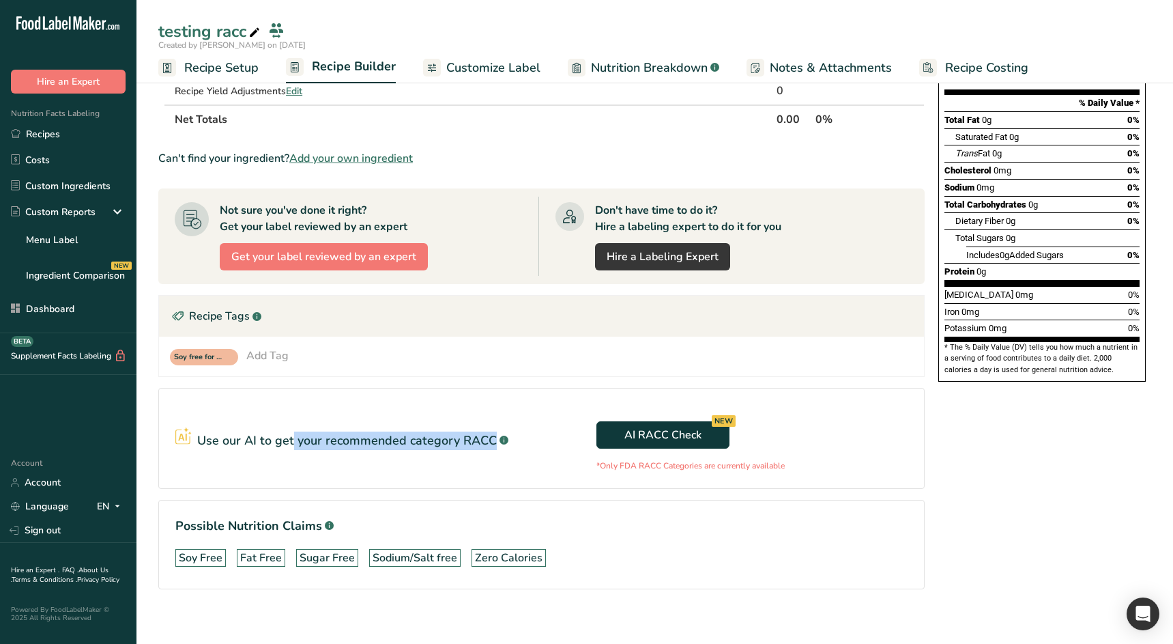
drag, startPoint x: 244, startPoint y: 445, endPoint x: 465, endPoint y: 441, distance: 220.5
click at [440, 442] on p "Use our AI to get your recommended category RACC" at bounding box center [347, 440] width 300 height 18
drag, startPoint x: 527, startPoint y: 440, endPoint x: 593, endPoint y: 439, distance: 65.5
click at [593, 439] on section "Use our AI to get your recommended category RACC .a-a{fill:#347362;}.b-a{fill:#…" at bounding box center [541, 438] width 767 height 101
drag, startPoint x: 794, startPoint y: 472, endPoint x: 575, endPoint y: 474, distance: 219.1
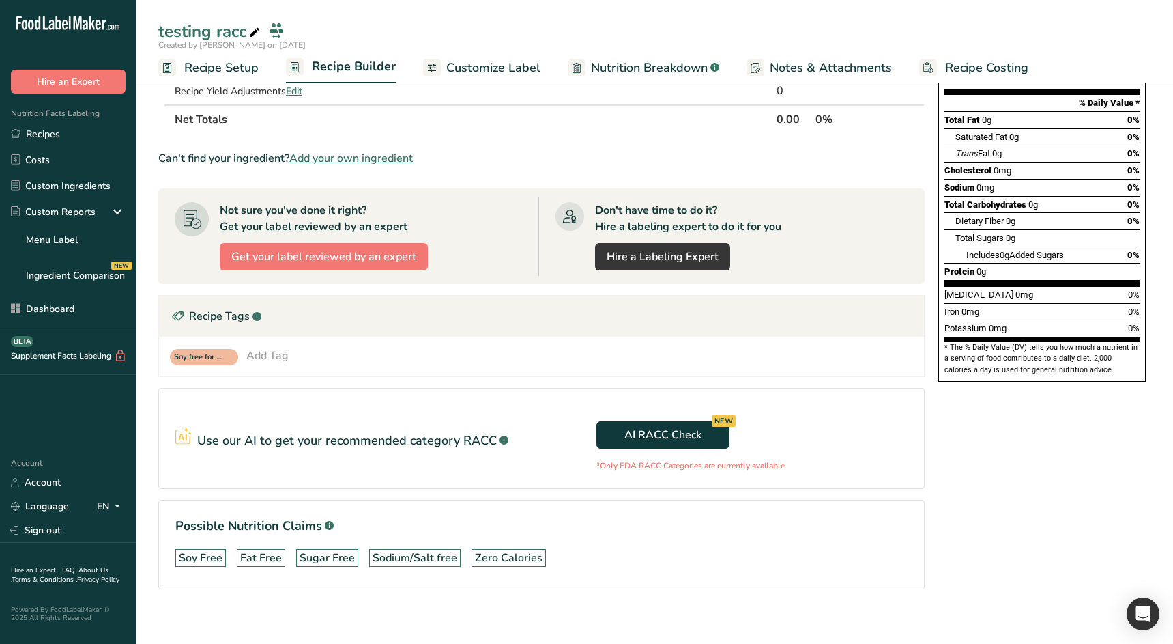
click at [575, 474] on section "Use our AI to get your recommended category RACC .a-a{fill:#347362;}.b-a{fill:#…" at bounding box center [541, 438] width 767 height 101
drag, startPoint x: 602, startPoint y: 468, endPoint x: 786, endPoint y: 468, distance: 184.3
click at [786, 468] on p "*Only FDA RACC Categories are currently available" at bounding box center [753, 465] width 312 height 12
drag, startPoint x: 787, startPoint y: 468, endPoint x: 700, endPoint y: 472, distance: 87.5
click at [746, 469] on p "*Only FDA RACC Categories are currently available" at bounding box center [753, 465] width 312 height 12
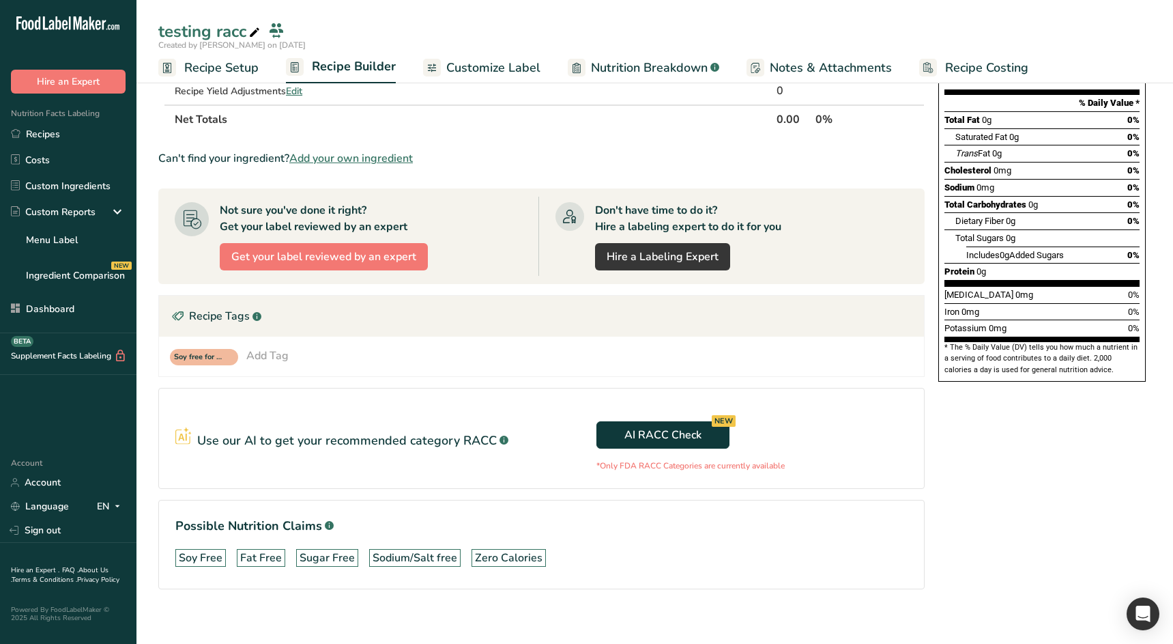
drag, startPoint x: 628, startPoint y: 462, endPoint x: 616, endPoint y: 461, distance: 11.6
click at [616, 461] on p "*Only FDA RACC Categories are currently available" at bounding box center [753, 465] width 312 height 12
click at [588, 465] on div "AI RACC Check NEW *Only FDA RACC Categories are currently available" at bounding box center [725, 438] width 367 height 67
drag, startPoint x: 594, startPoint y: 465, endPoint x: 648, endPoint y: 466, distance: 53.9
click at [648, 466] on div "AI RACC Check NEW *Only FDA RACC Categories are currently available" at bounding box center [725, 438] width 367 height 67
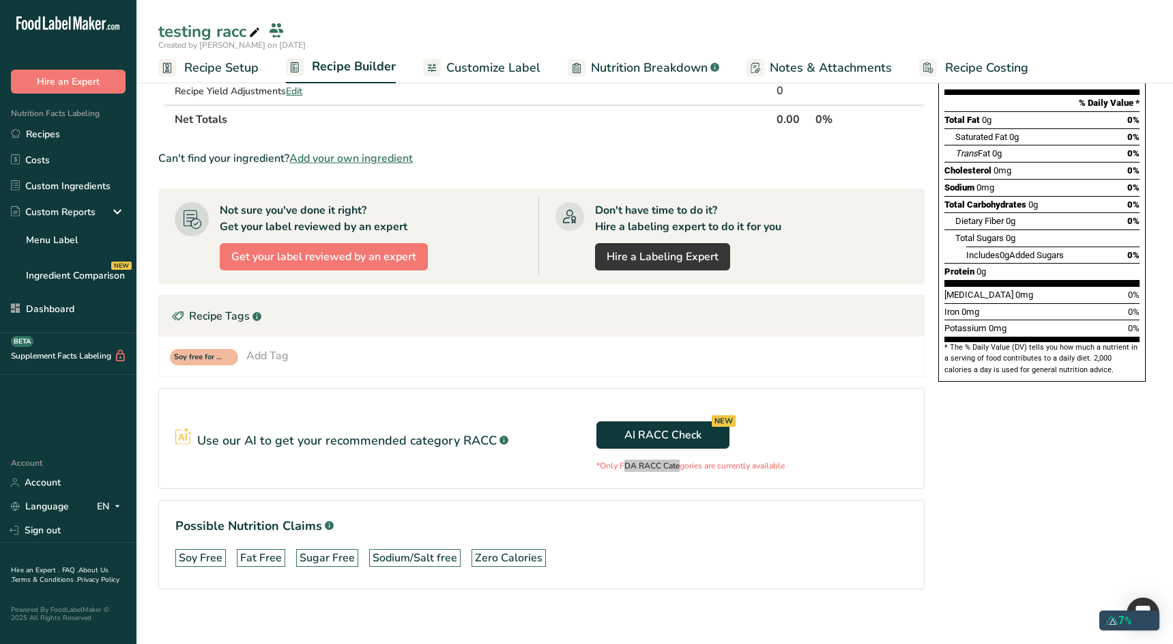
scroll to position [162, 0]
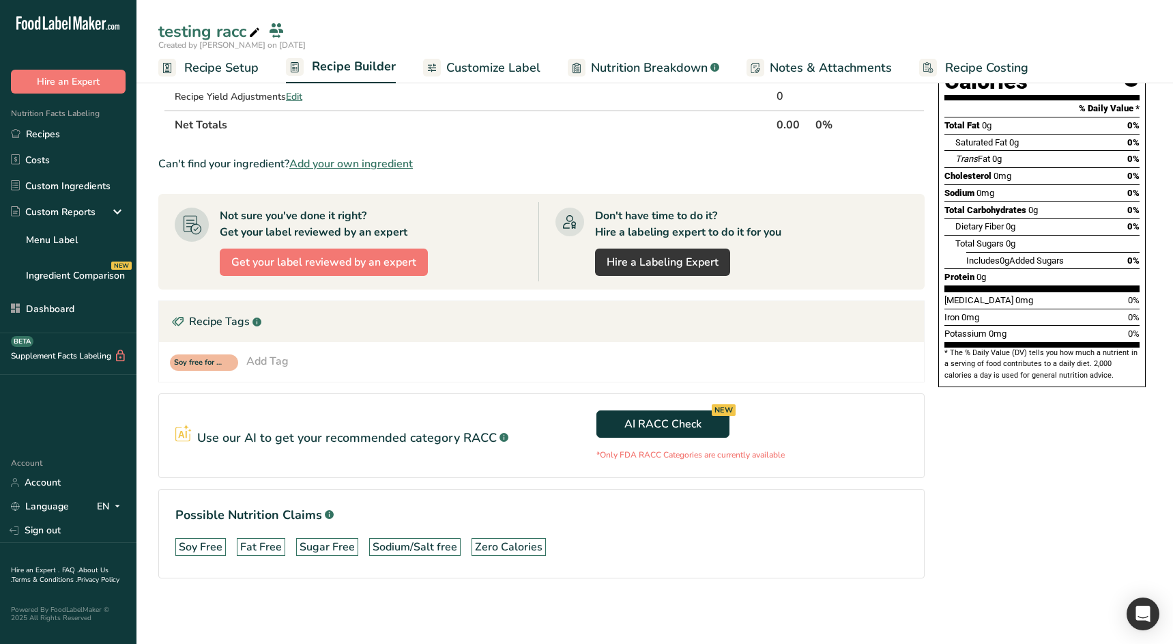
drag, startPoint x: 334, startPoint y: 461, endPoint x: 342, endPoint y: 460, distance: 7.6
click at [335, 461] on section "Use our AI to get your recommended category RACC .a-a{fill:#347362;}.b-a{fill:#…" at bounding box center [541, 435] width 767 height 85
click at [523, 458] on section "Use our AI to get your recommended category RACC .a-a{fill:#347362;}.b-a{fill:#…" at bounding box center [541, 435] width 767 height 85
drag, startPoint x: 575, startPoint y: 459, endPoint x: 375, endPoint y: 457, distance: 199.3
click at [383, 456] on section "Use our AI to get your recommended category RACC .a-a{fill:#347362;}.b-a{fill:#…" at bounding box center [541, 435] width 767 height 85
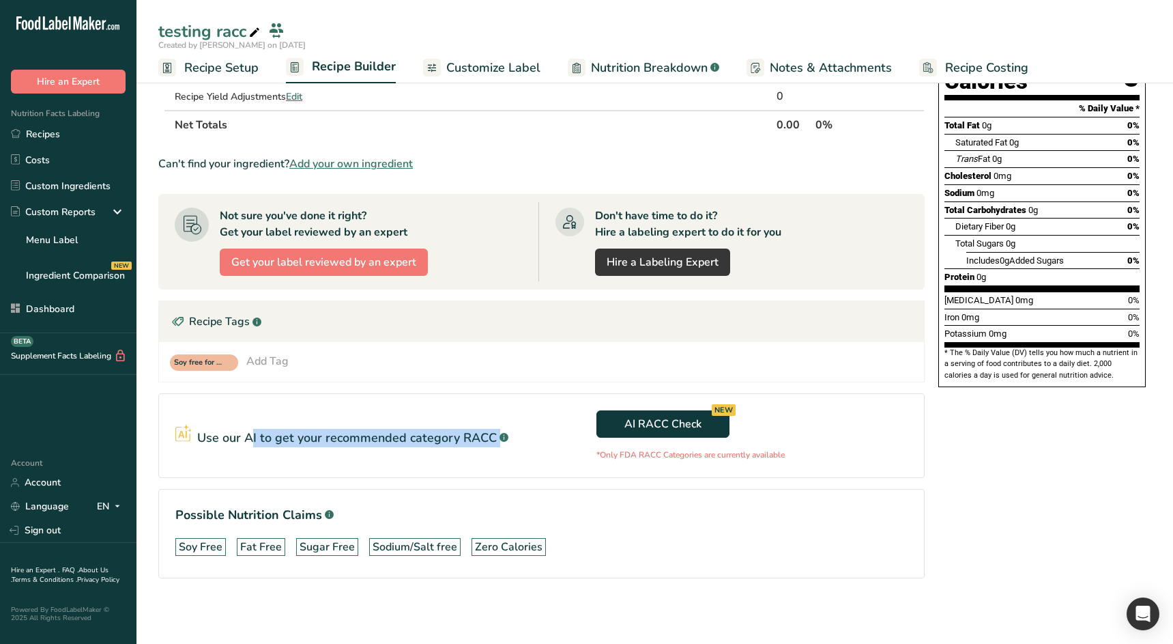
drag, startPoint x: 498, startPoint y: 469, endPoint x: 135, endPoint y: 339, distance: 385.0
click at [185, 434] on section "Use our AI to get your recommended category RACC .a-a{fill:#347362;}.b-a{fill:#…" at bounding box center [541, 435] width 767 height 85
click at [232, 68] on span "Recipe Setup" at bounding box center [221, 68] width 74 height 18
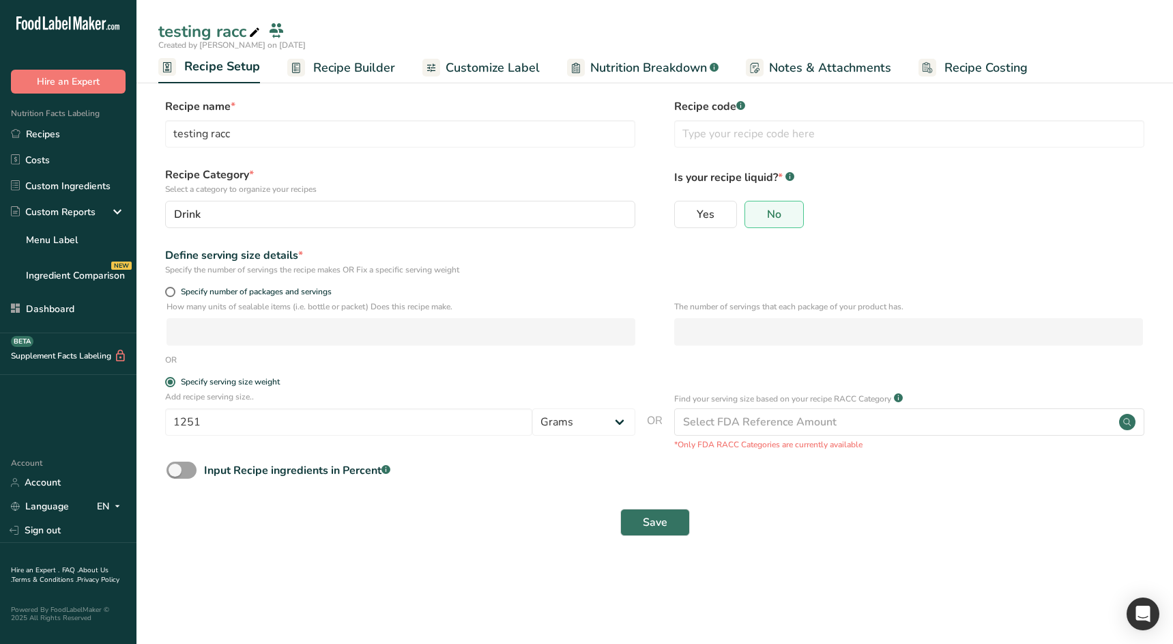
click at [351, 73] on span "Recipe Builder" at bounding box center [354, 68] width 82 height 18
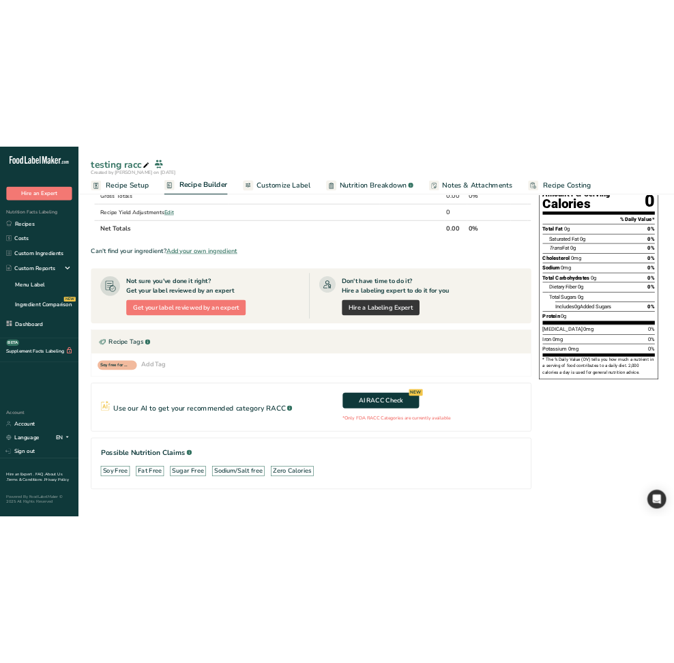
scroll to position [160, 0]
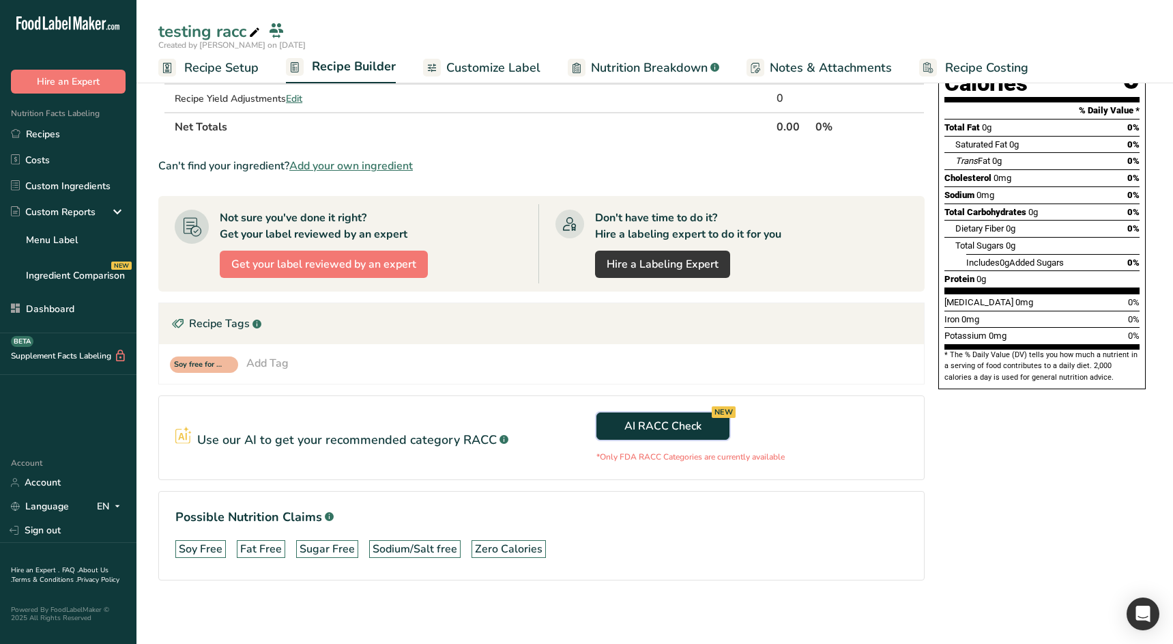
click at [665, 429] on span "AI RACC Check NEW" at bounding box center [663, 426] width 77 height 16
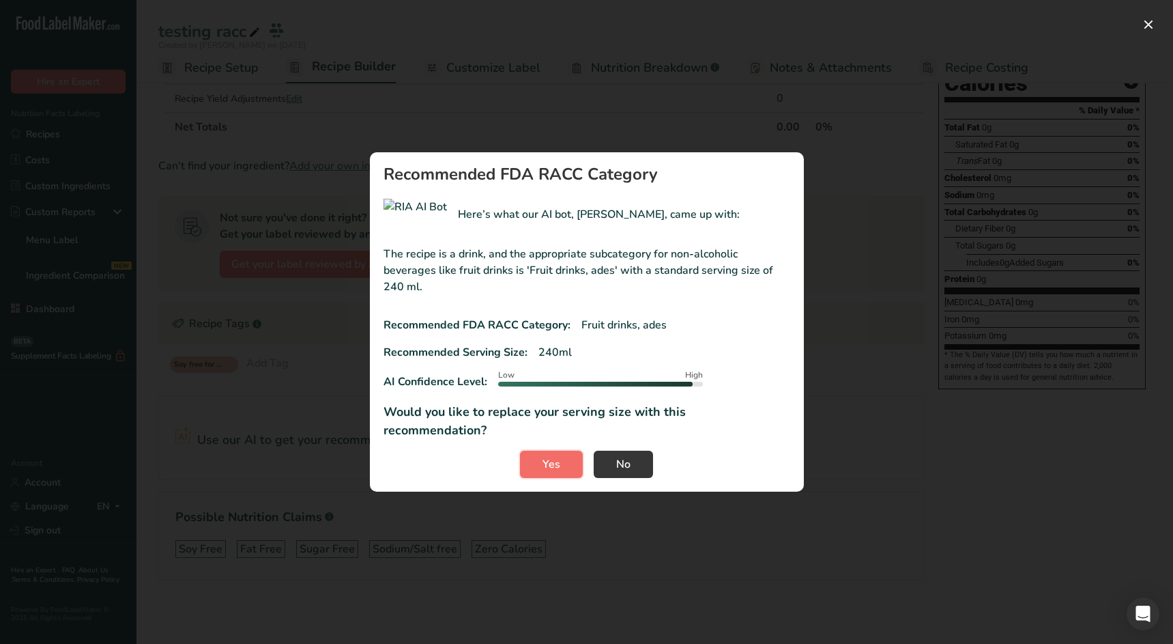
click at [548, 456] on span "Yes" at bounding box center [552, 464] width 18 height 16
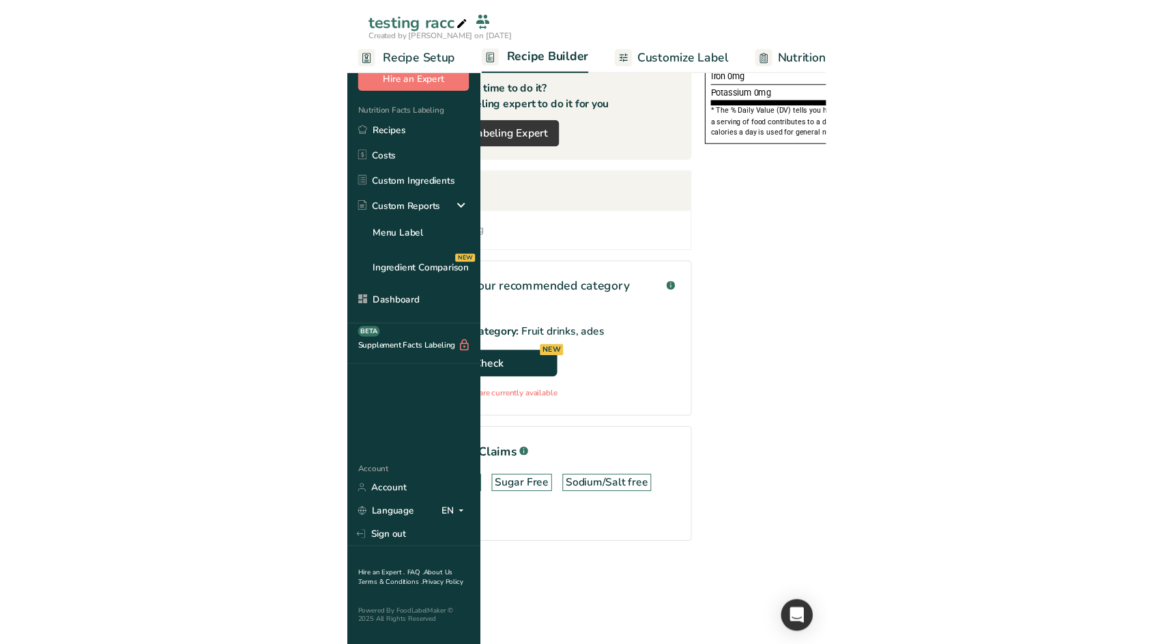
scroll to position [162, 0]
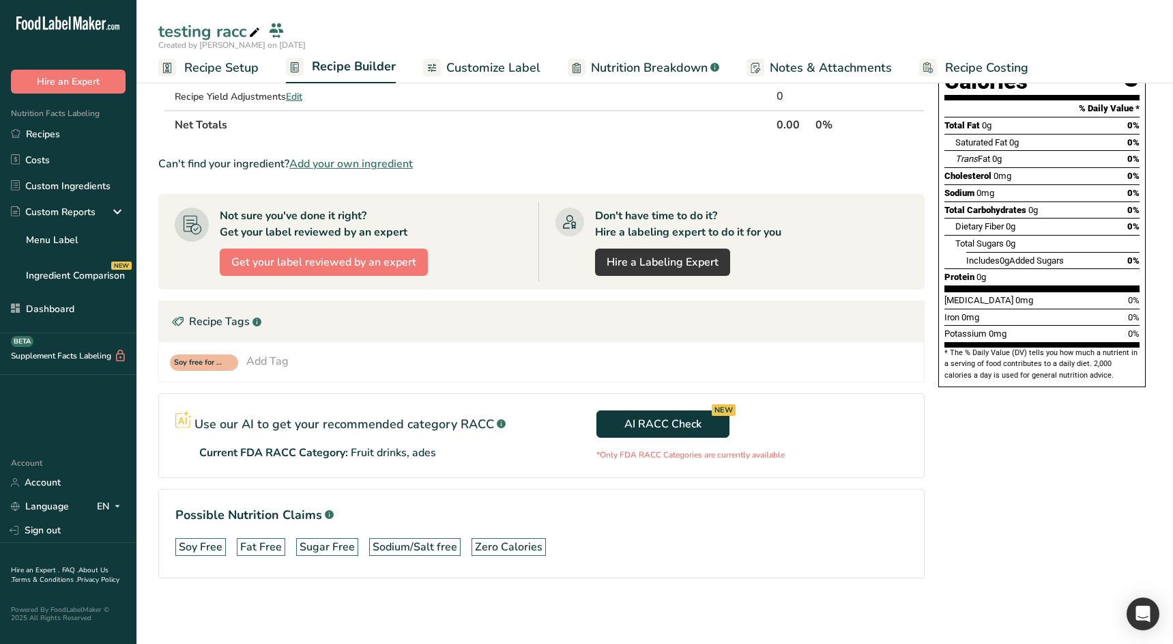
click at [215, 73] on span "Recipe Setup" at bounding box center [221, 68] width 74 height 18
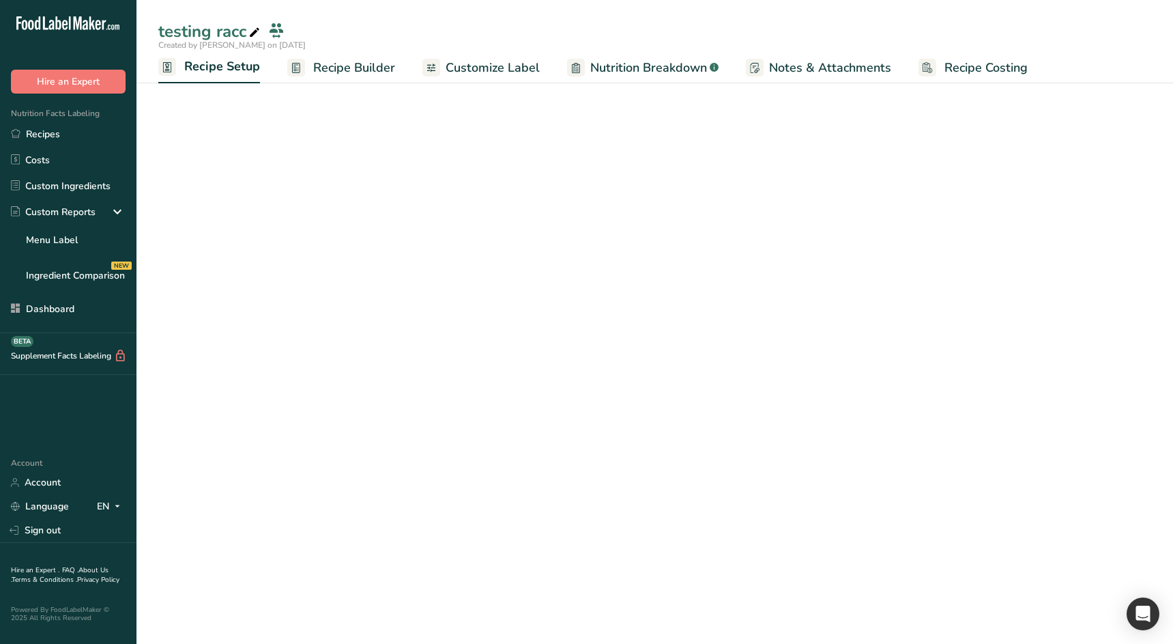
select select "27"
select select "29"
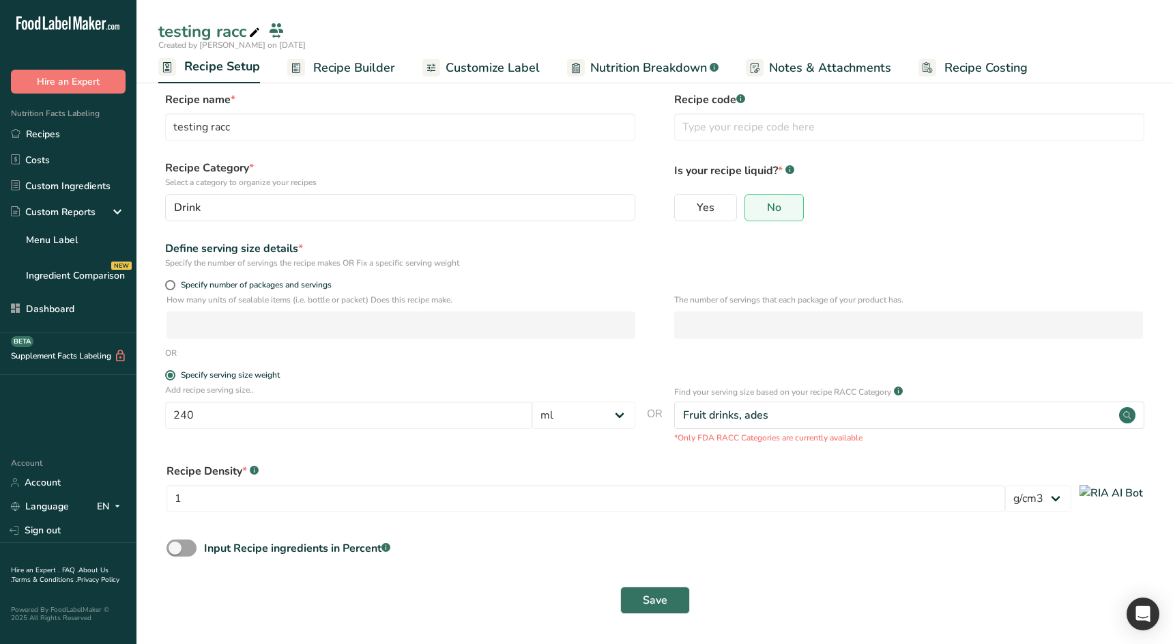
scroll to position [7, 0]
drag, startPoint x: 329, startPoint y: 420, endPoint x: 143, endPoint y: 405, distance: 186.2
click at [143, 405] on section "Recipe name * testing racc Recipe code .a-a{fill:#347362;}.b-a{fill:#fff;} Reci…" at bounding box center [655, 354] width 1037 height 580
type input "120"
click at [659, 602] on span "Save" at bounding box center [655, 600] width 25 height 16
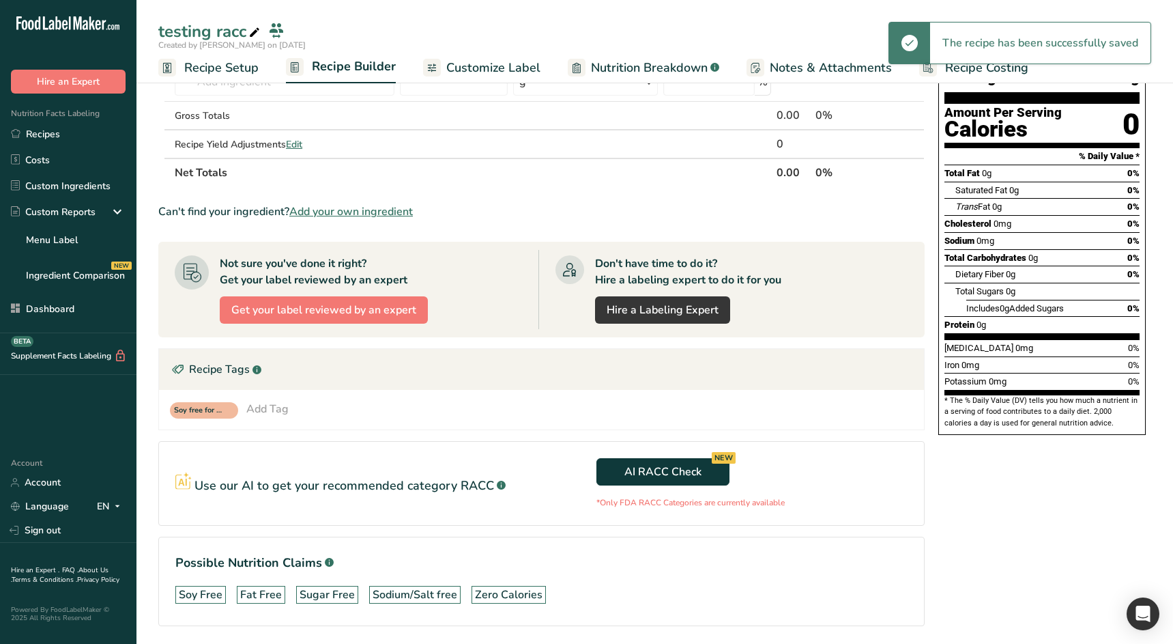
scroll to position [146, 0]
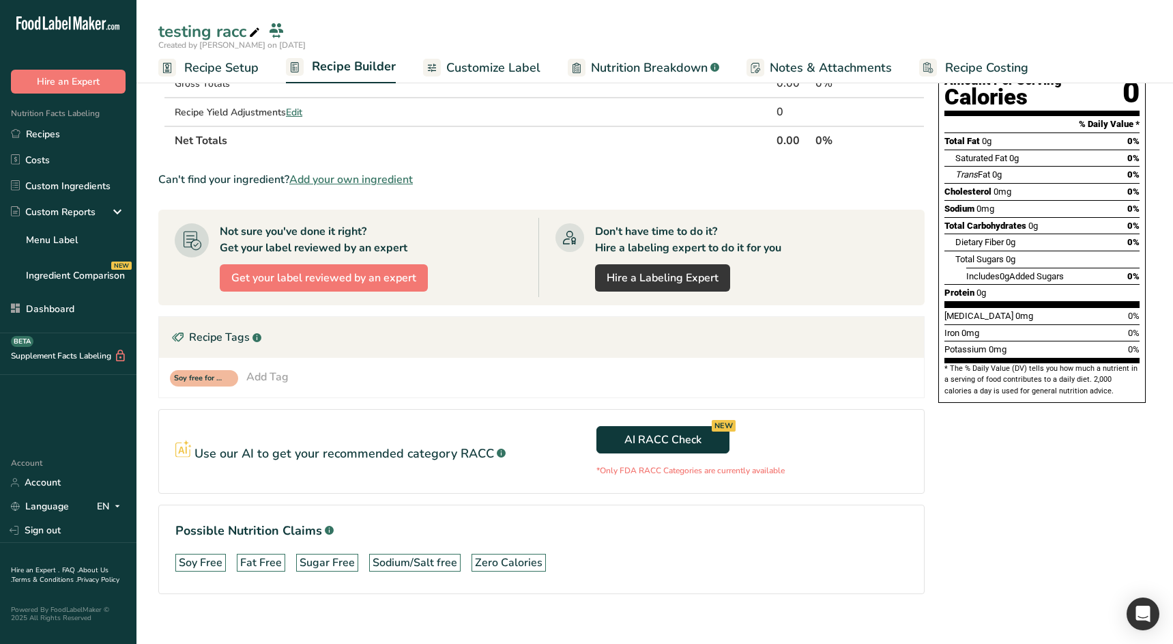
click at [813, 550] on div "Soy Free Fat Free Sugar Free Sodium/Salt free Zero Calories" at bounding box center [541, 562] width 732 height 29
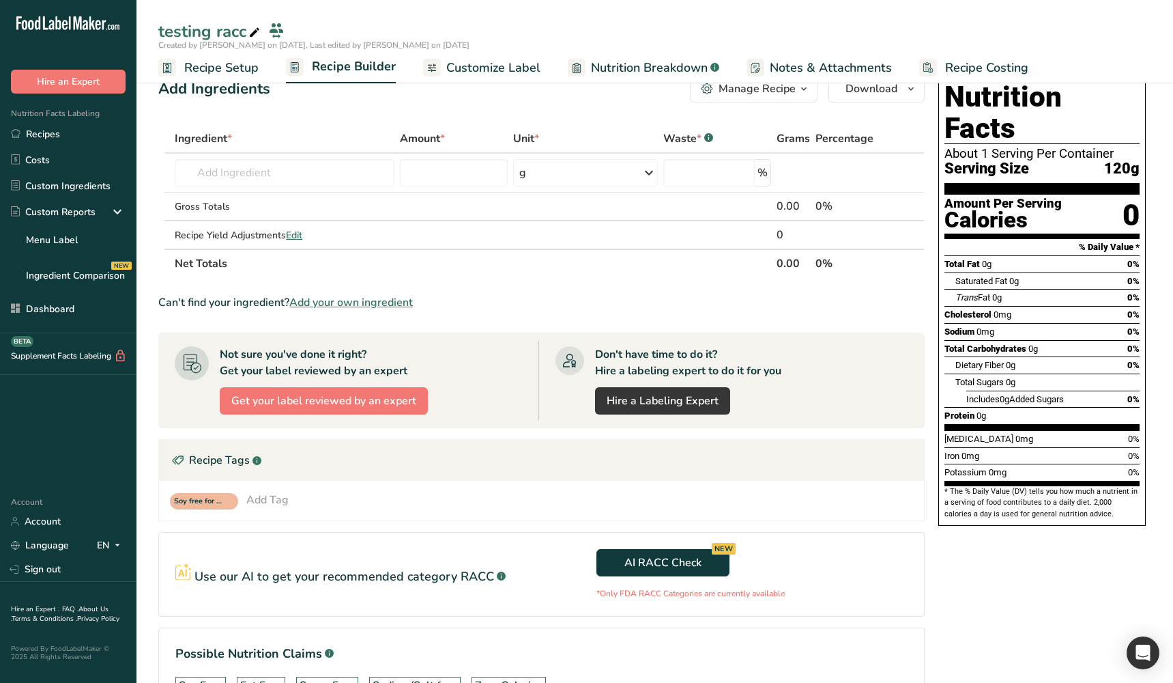
scroll to position [18, 0]
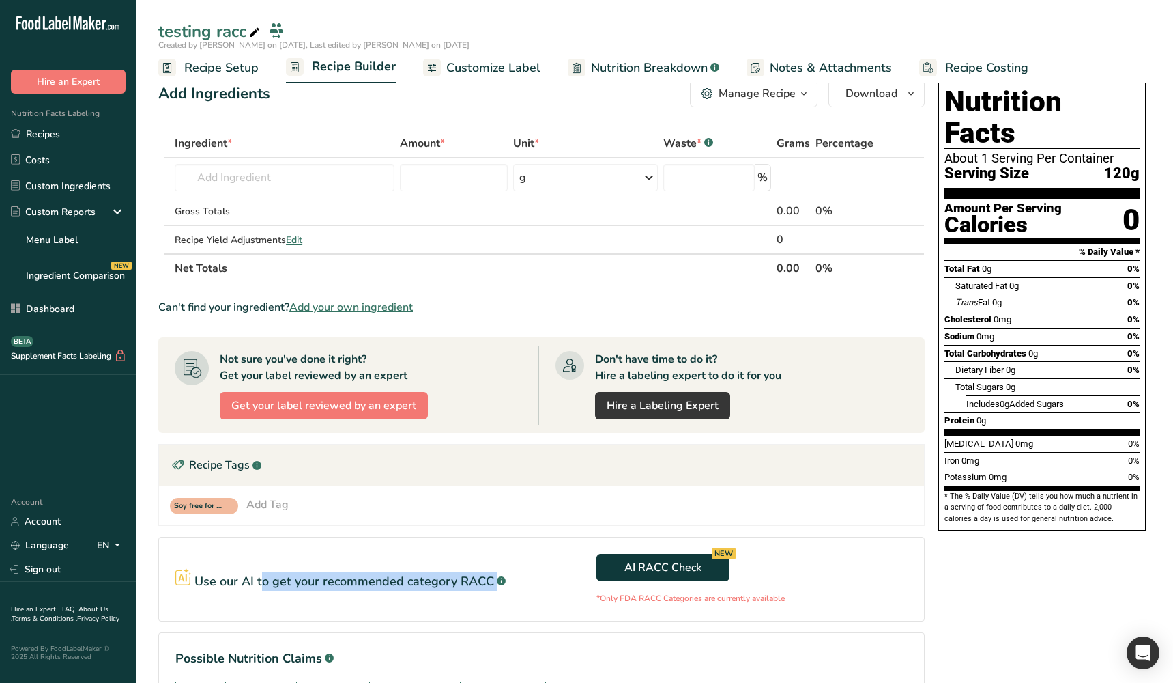
drag, startPoint x: 215, startPoint y: 584, endPoint x: 549, endPoint y: 585, distance: 333.8
click at [543, 586] on section "Use our AI to get your recommended category RACC .a-a{fill:#347362;}.b-a{fill:#…" at bounding box center [541, 579] width 767 height 85
click at [550, 585] on div "AI RACC Check NEW *Only FDA RACC Categories are currently available" at bounding box center [725, 579] width 367 height 51
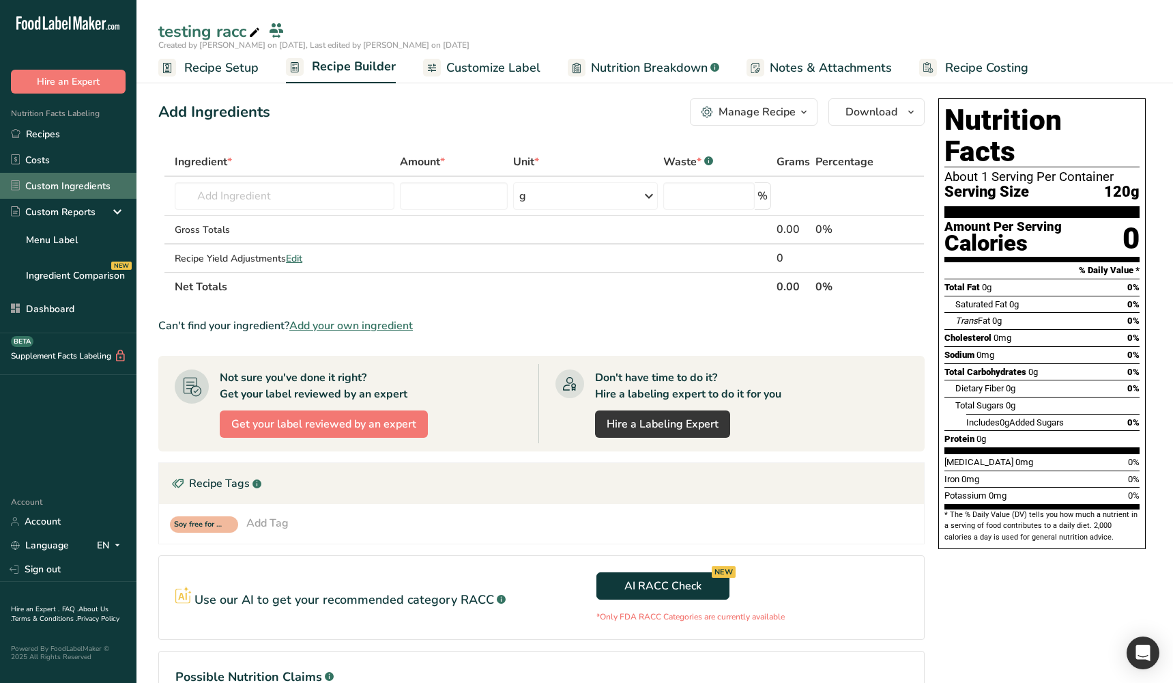
click at [87, 192] on link "Custom Ingredients" at bounding box center [68, 186] width 137 height 26
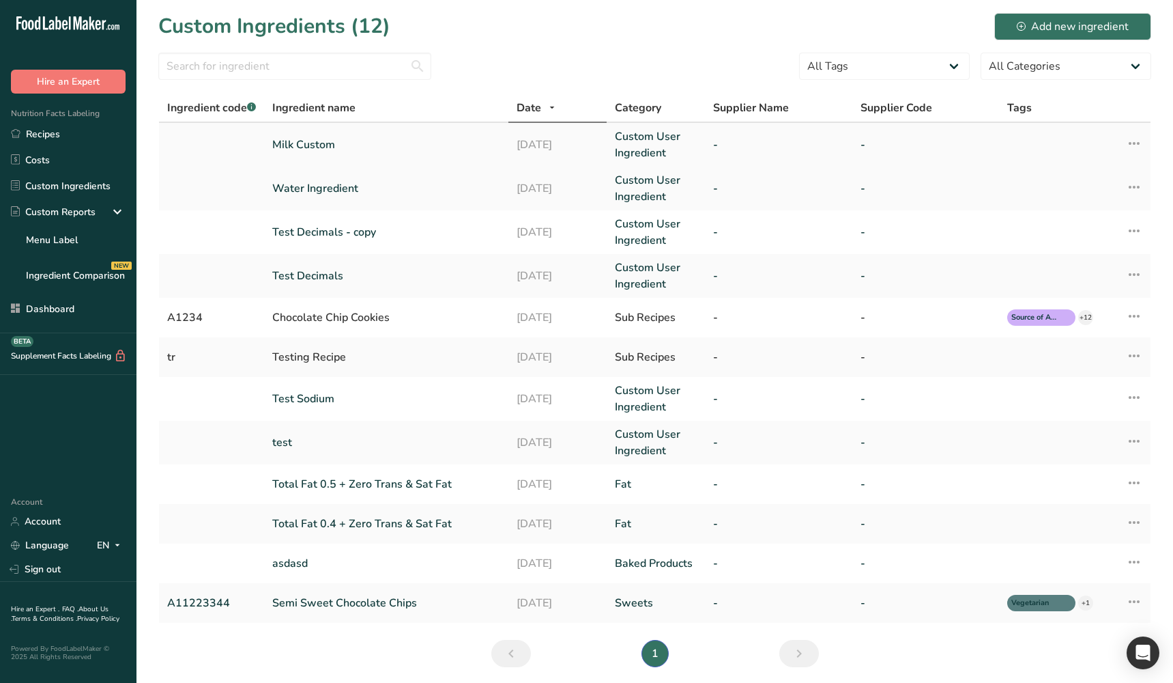
click at [326, 149] on link "Milk Custom" at bounding box center [386, 145] width 228 height 16
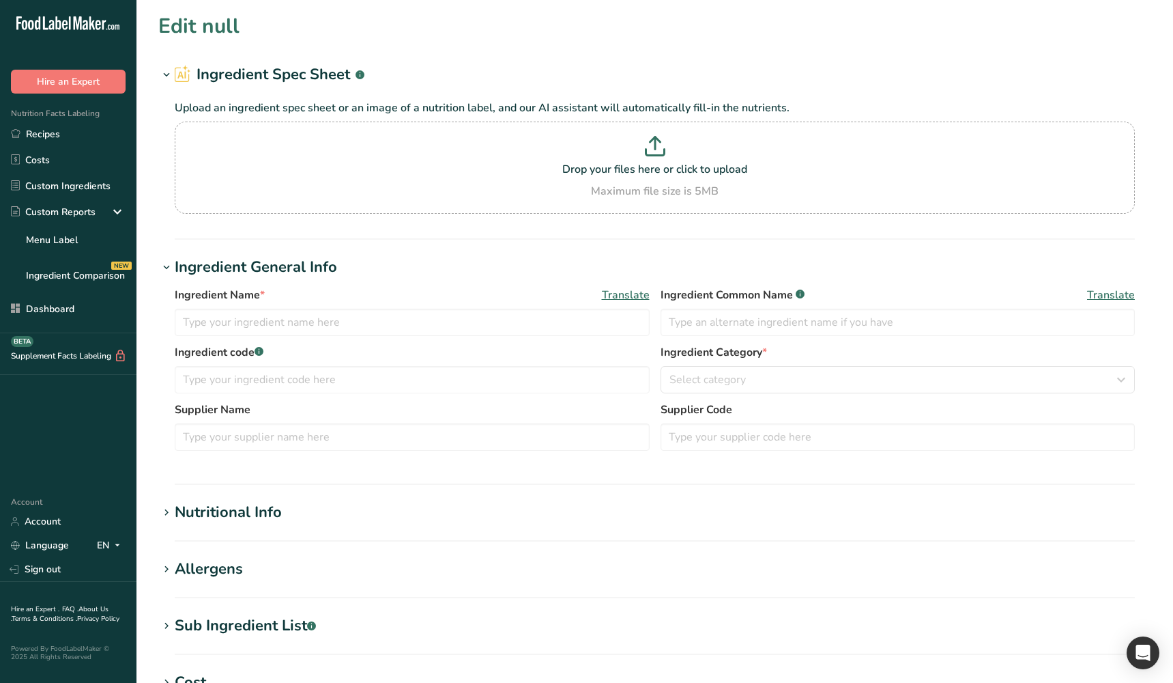
type input "Milk Custom"
click at [84, 142] on link "Recipes" at bounding box center [68, 134] width 137 height 26
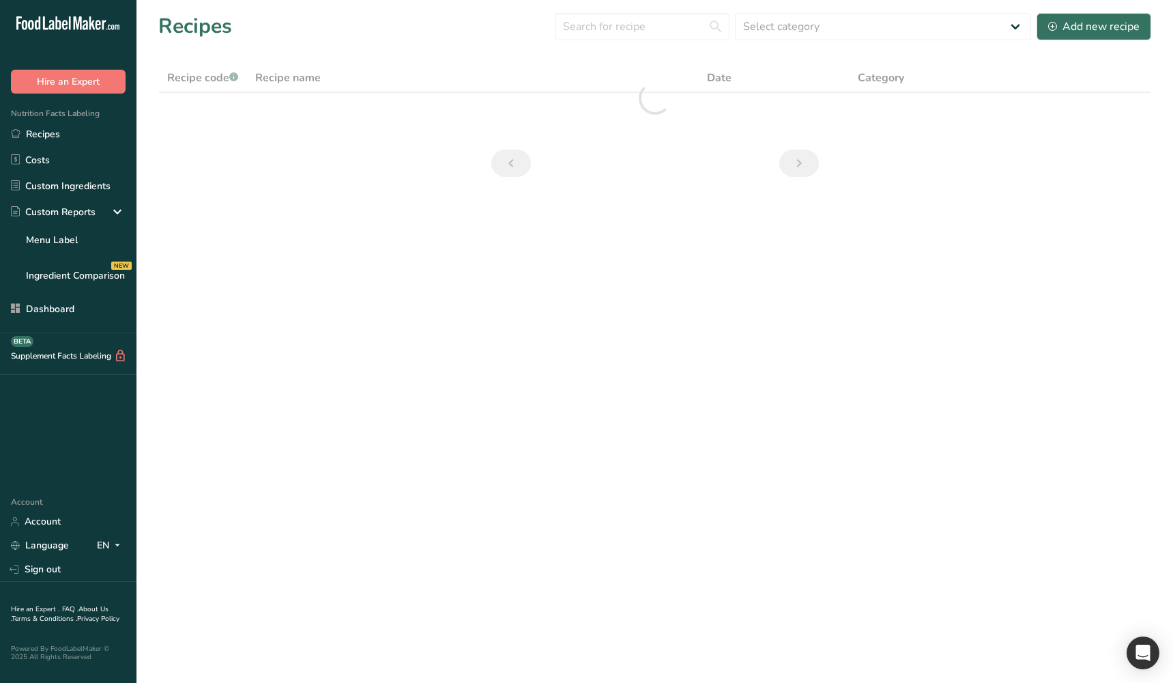
drag, startPoint x: 410, startPoint y: 311, endPoint x: 379, endPoint y: 280, distance: 43.9
click at [408, 312] on main "Recipes Select category All Baked Goods Beverages category Cooked Meals, Salads…" at bounding box center [586, 341] width 1173 height 683
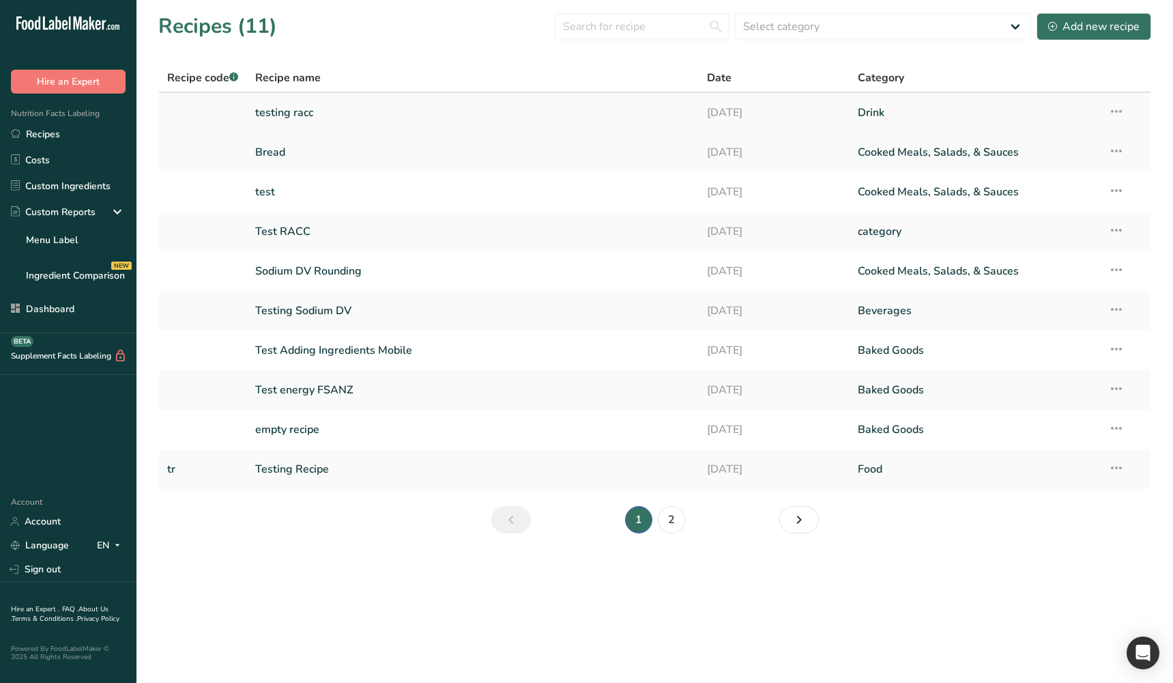
click at [349, 125] on link "testing racc" at bounding box center [473, 112] width 436 height 29
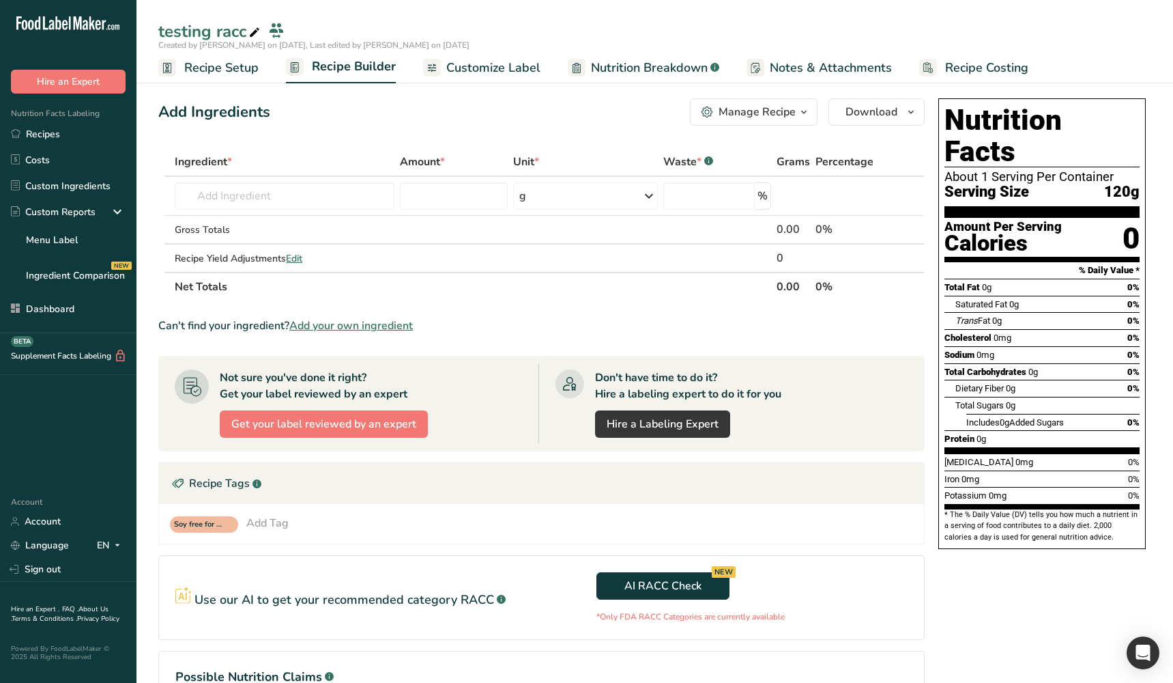
click at [500, 78] on link "Customize Label" at bounding box center [481, 68] width 117 height 31
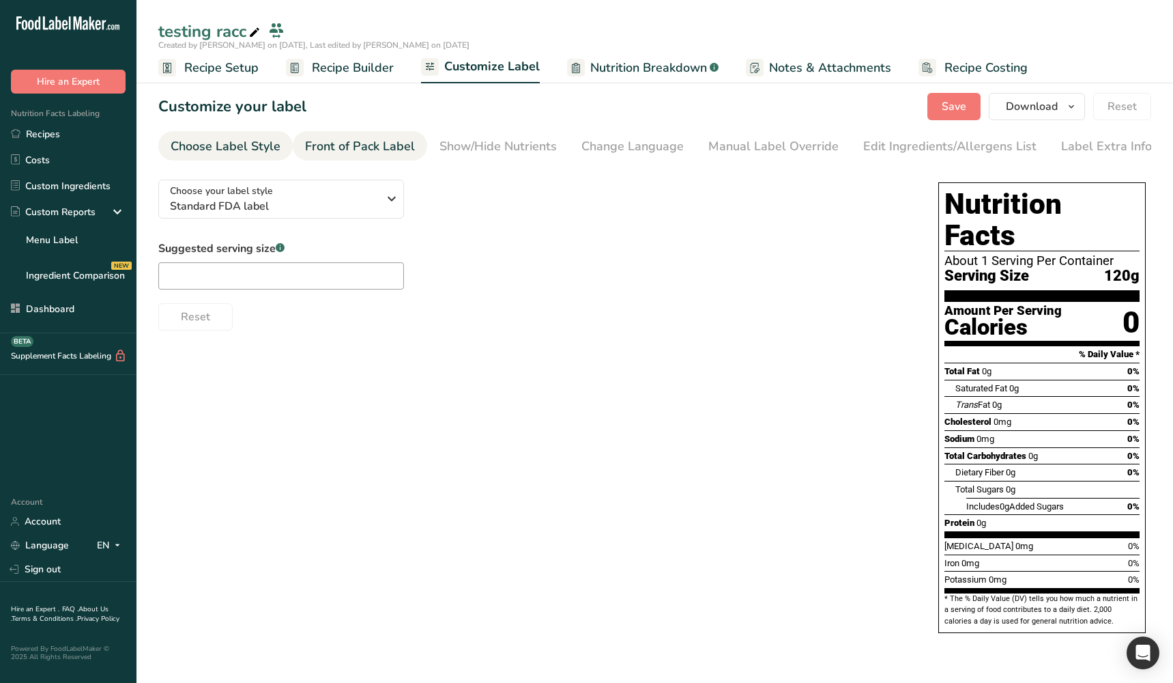
click at [357, 145] on div "Front of Pack Label" at bounding box center [360, 146] width 110 height 18
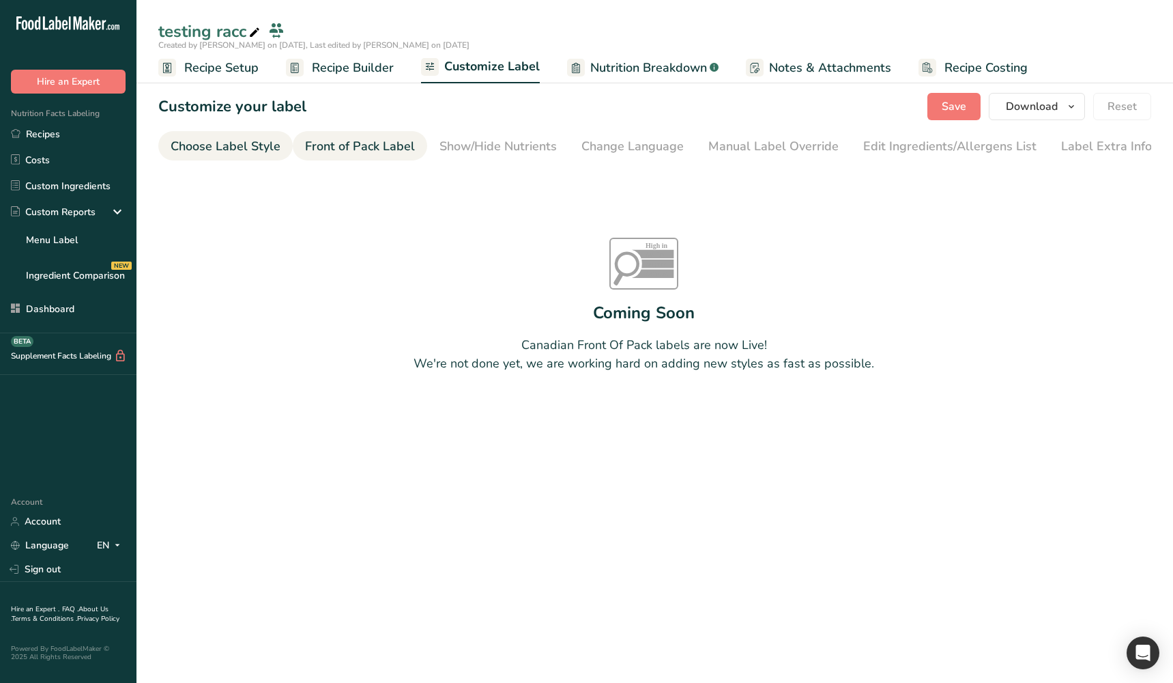
drag, startPoint x: 254, startPoint y: 158, endPoint x: 261, endPoint y: 159, distance: 7.5
click at [254, 158] on link "Choose Label Style" at bounding box center [226, 146] width 110 height 31
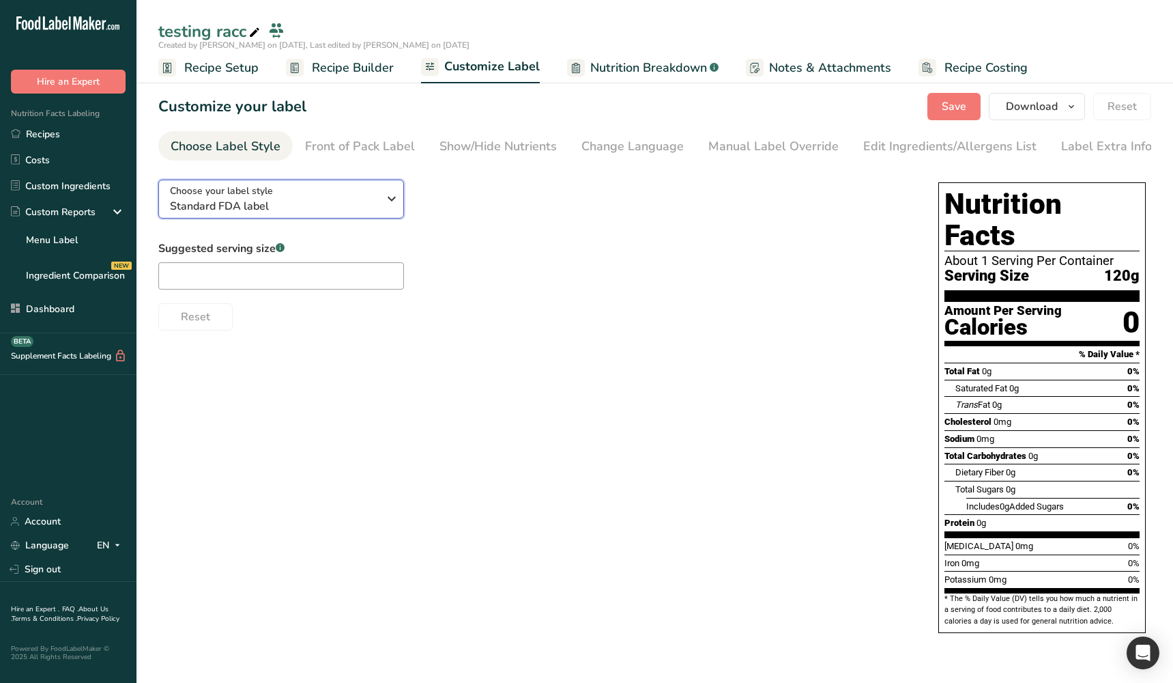
click at [357, 201] on span "Standard FDA label" at bounding box center [274, 206] width 208 height 16
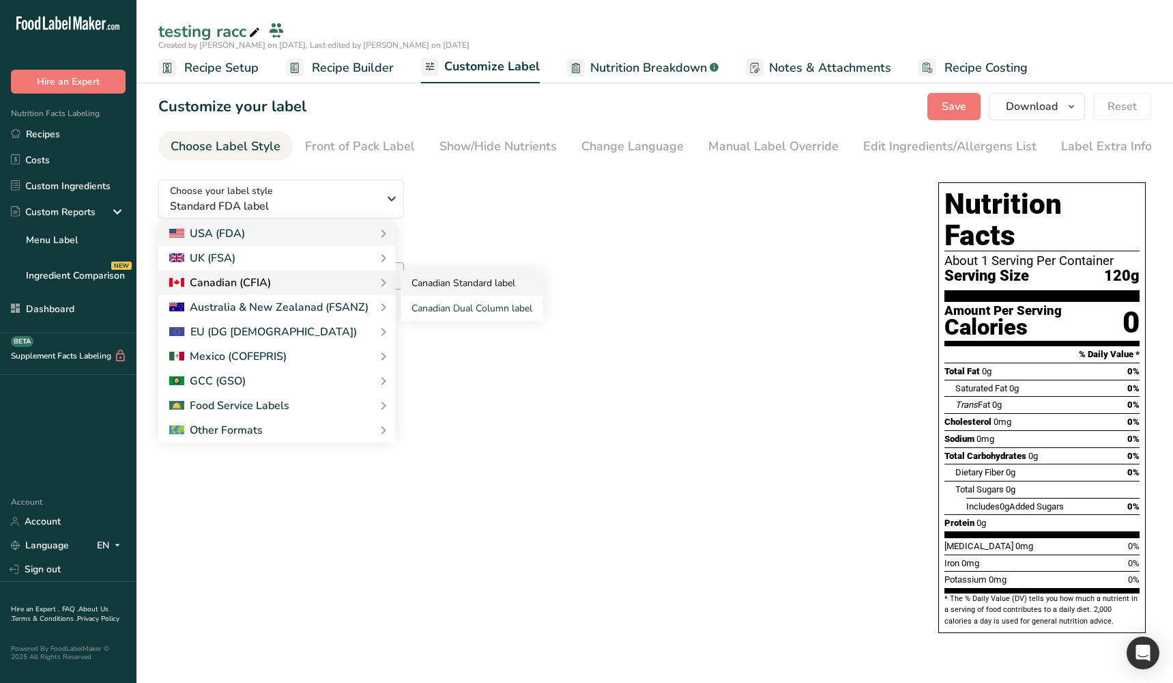
click at [444, 285] on link "Canadian Standard label" at bounding box center [472, 282] width 143 height 25
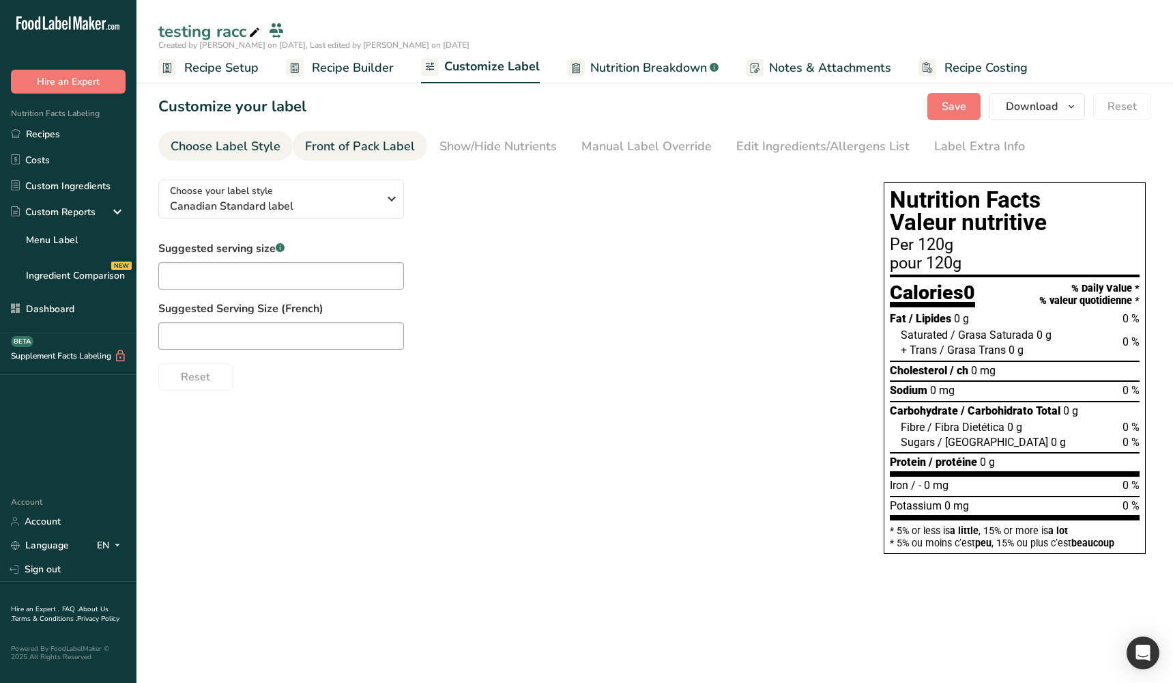
click at [351, 141] on div "Front of Pack Label" at bounding box center [360, 146] width 110 height 18
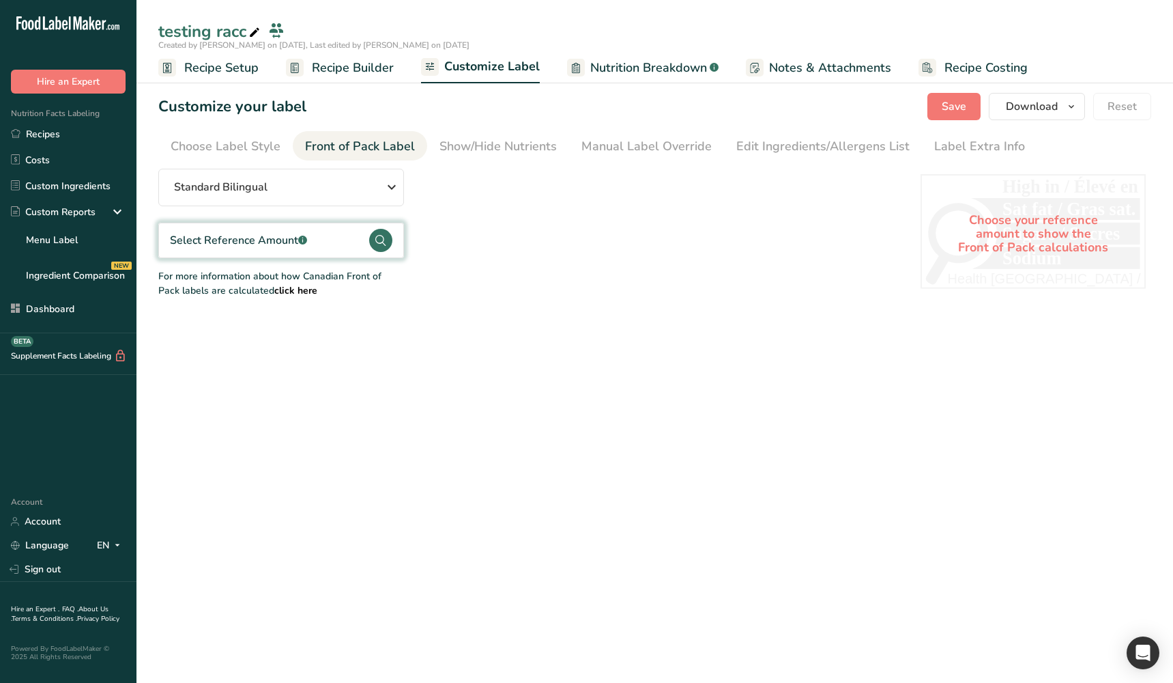
click at [487, 334] on main "testing racc Created by Ahmad Ibrahim on 2025-08-18, Last edited by Ahmad Ibrah…" at bounding box center [586, 341] width 1173 height 683
click at [348, 245] on div "Select Reference Amount .a-a{fill:#347362;}.b-a{fill:#fff;}" at bounding box center [281, 240] width 246 height 35
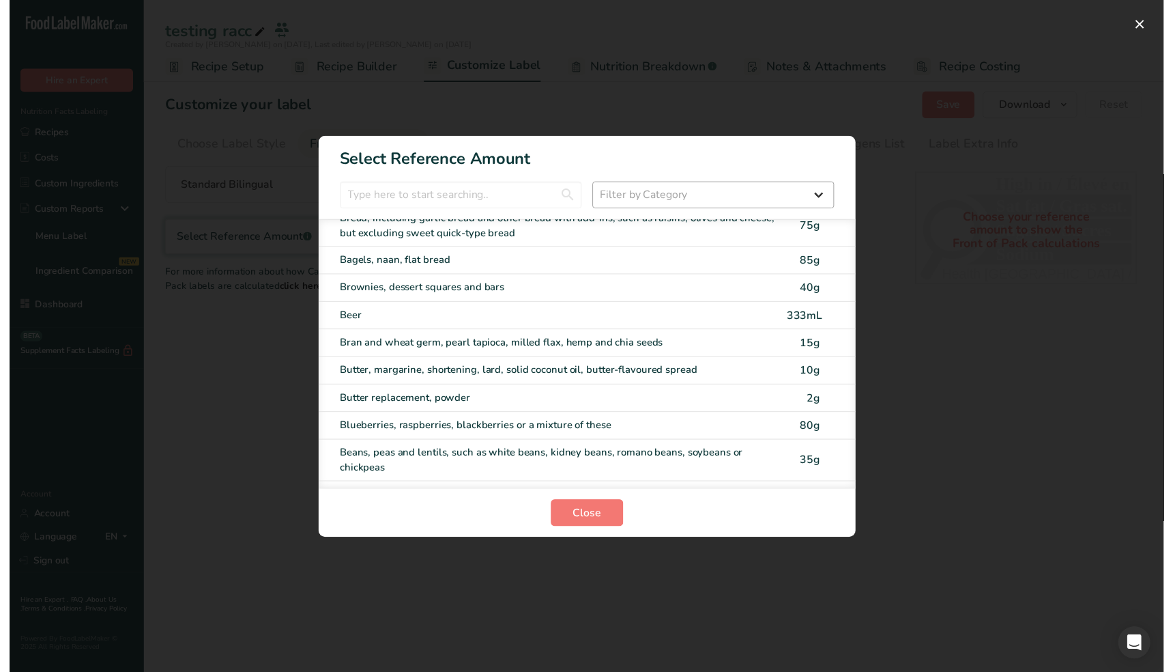
scroll to position [216, 0]
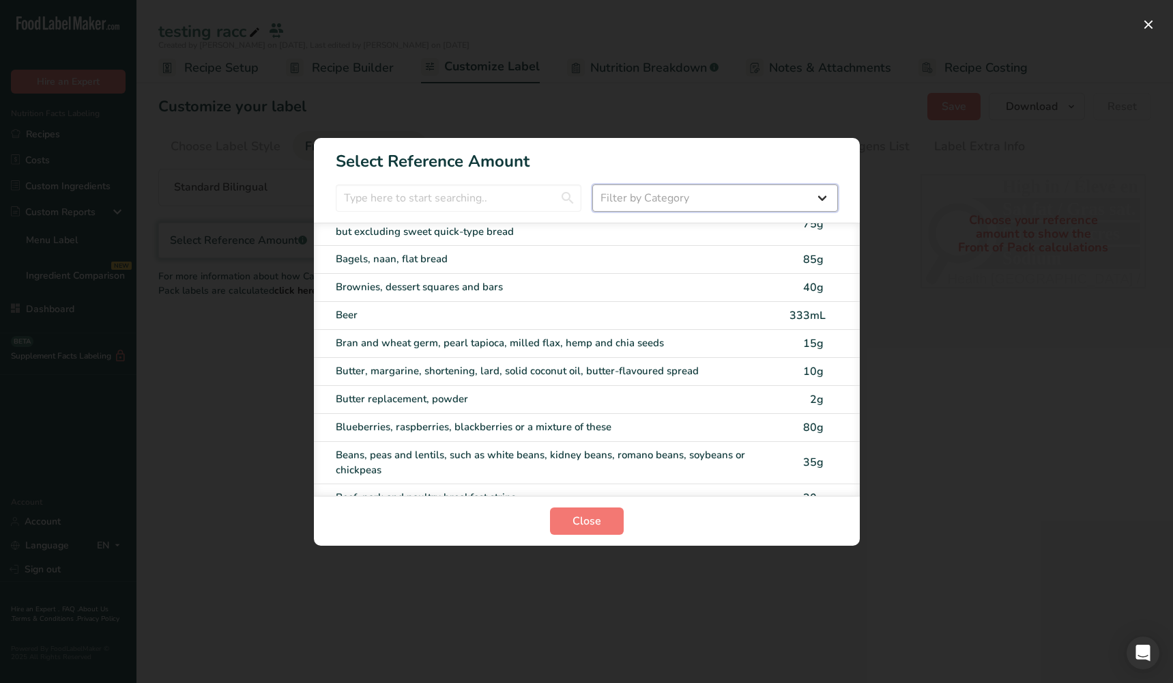
click at [658, 186] on select "Filter by Category All Bakery products and substitutes Beverages Cereals, other…" at bounding box center [716, 197] width 246 height 27
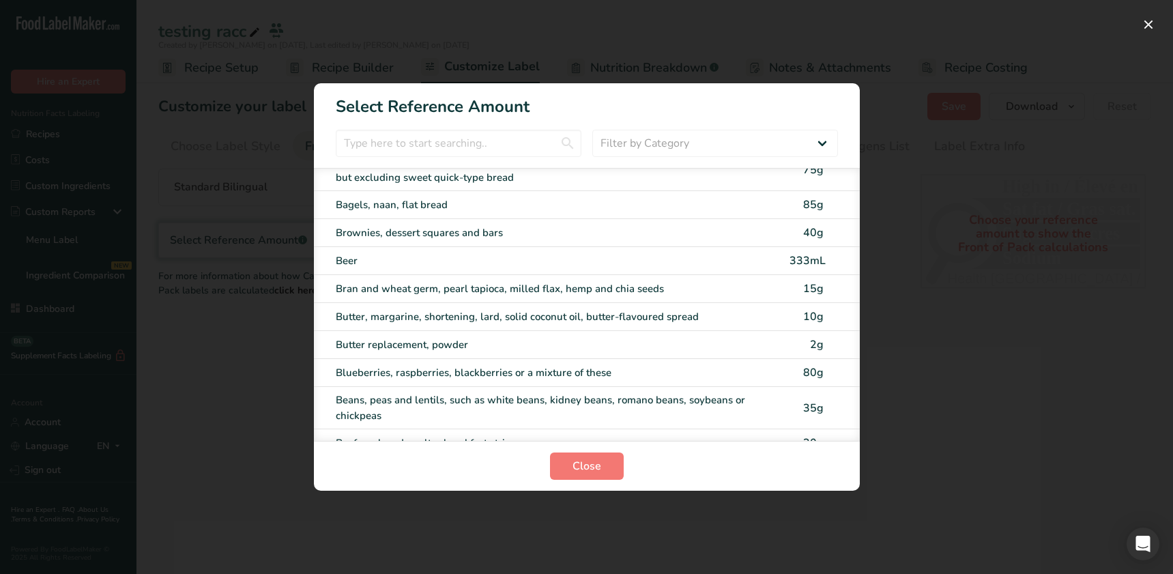
drag, startPoint x: 709, startPoint y: 478, endPoint x: 636, endPoint y: 449, distance: 79.1
click at [706, 478] on section "Close" at bounding box center [587, 466] width 546 height 50
drag, startPoint x: 605, startPoint y: 470, endPoint x: 700, endPoint y: 470, distance: 94.9
click at [697, 472] on section "Close" at bounding box center [587, 466] width 546 height 50
click at [702, 466] on section "Close" at bounding box center [587, 466] width 546 height 50
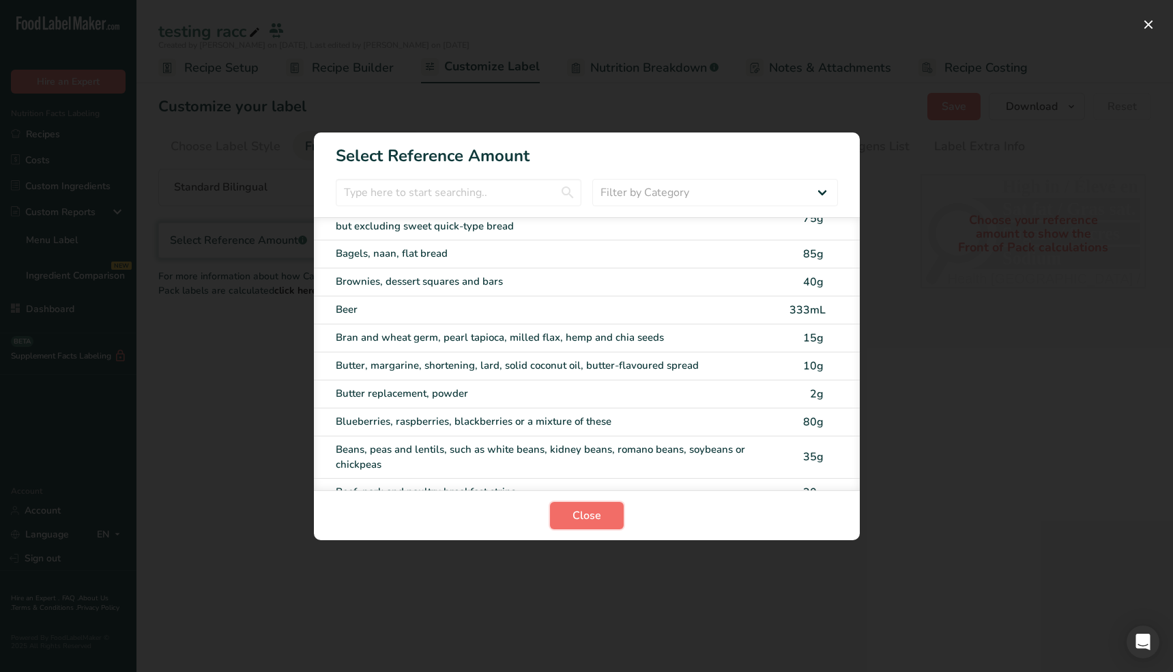
click at [578, 517] on span "Close" at bounding box center [587, 515] width 29 height 16
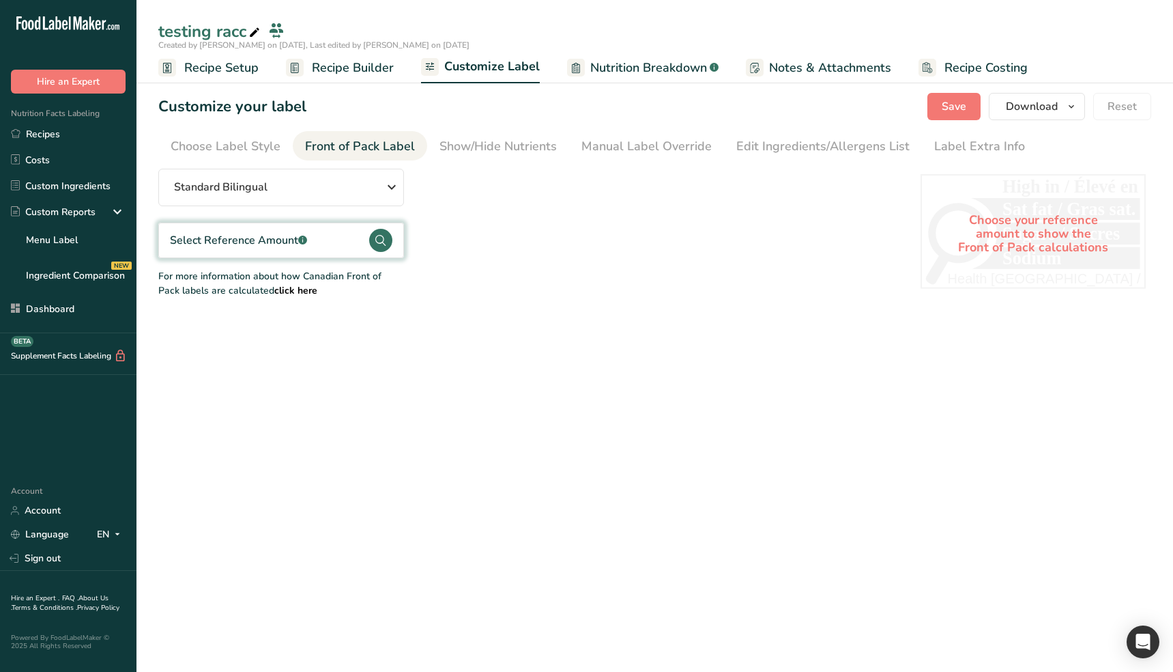
click at [561, 498] on main "testing racc Created by Ahmad Ibrahim on 2025-08-18, Last edited by Ahmad Ibrah…" at bounding box center [586, 336] width 1173 height 672
click at [322, 399] on main "testing racc Created by Ahmad Ibrahim on 2025-08-18, Last edited by Ahmad Ibrah…" at bounding box center [586, 336] width 1173 height 672
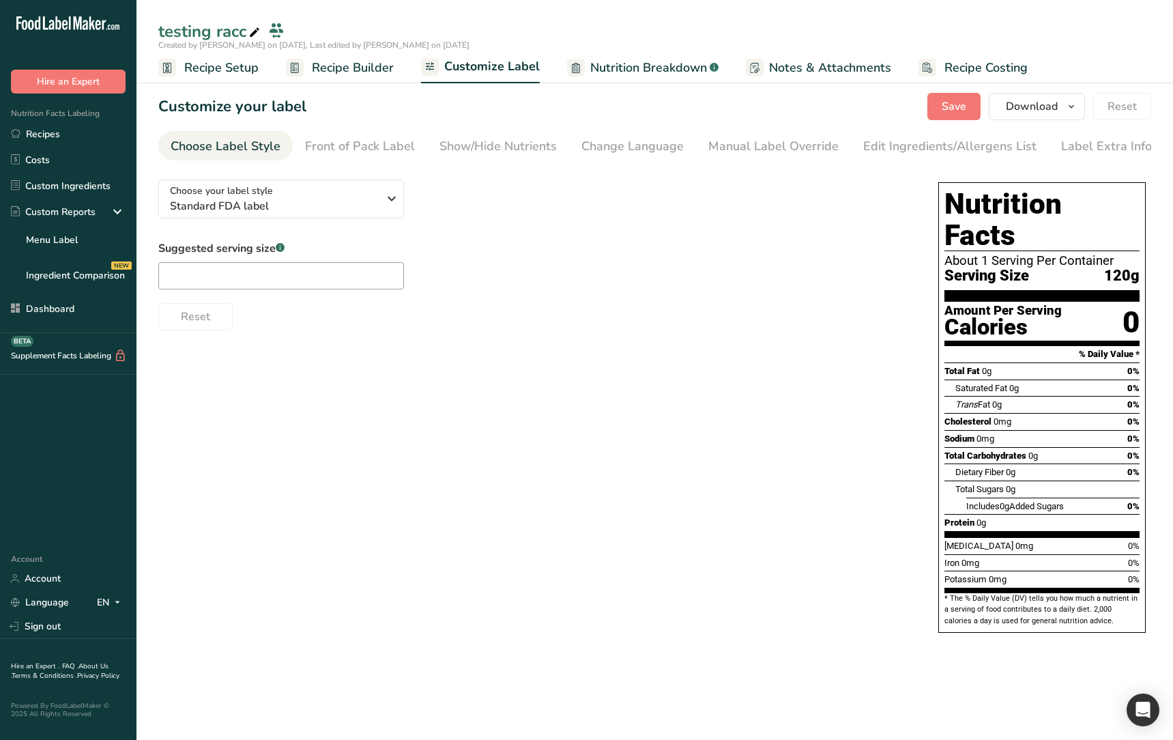
click at [541, 655] on main "testing racc Created by [PERSON_NAME] on [DATE], Last edited by [PERSON_NAME] o…" at bounding box center [586, 370] width 1173 height 740
click at [110, 214] on icon at bounding box center [117, 211] width 16 height 25
click at [119, 208] on icon at bounding box center [117, 211] width 16 height 25
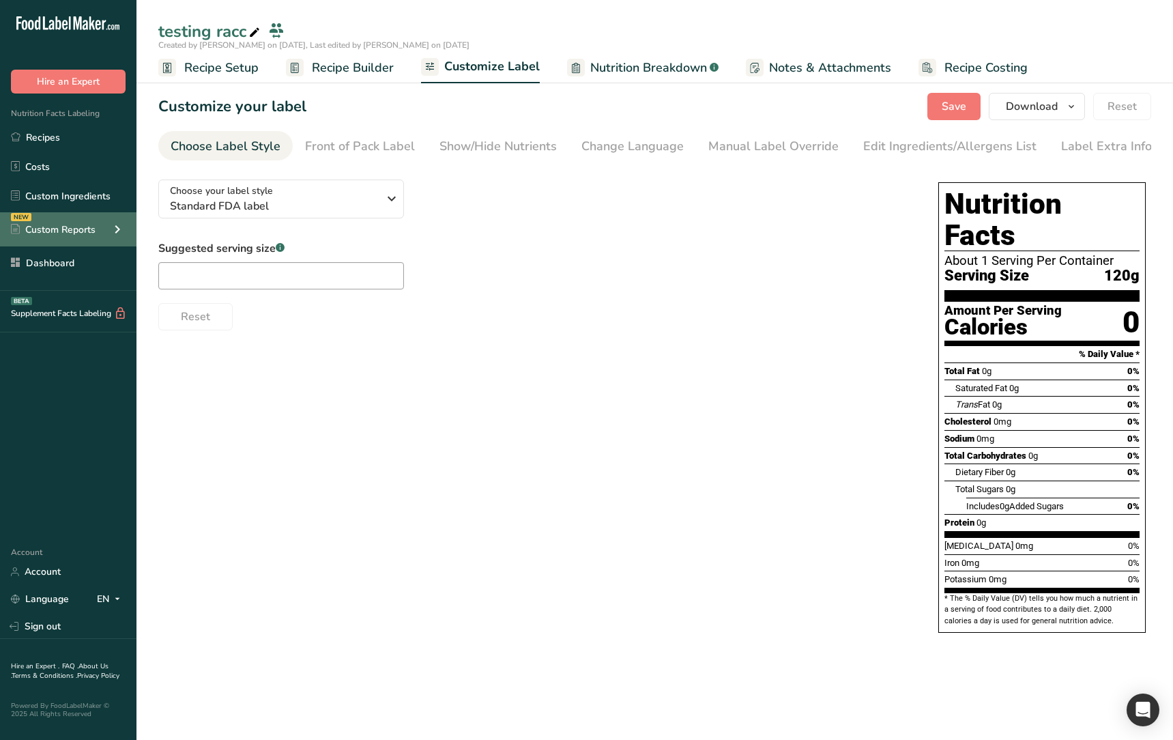
click at [105, 230] on div "NEW Custom Reports" at bounding box center [68, 229] width 137 height 34
click at [113, 229] on icon at bounding box center [117, 229] width 16 height 25
